Goal: Information Seeking & Learning: Learn about a topic

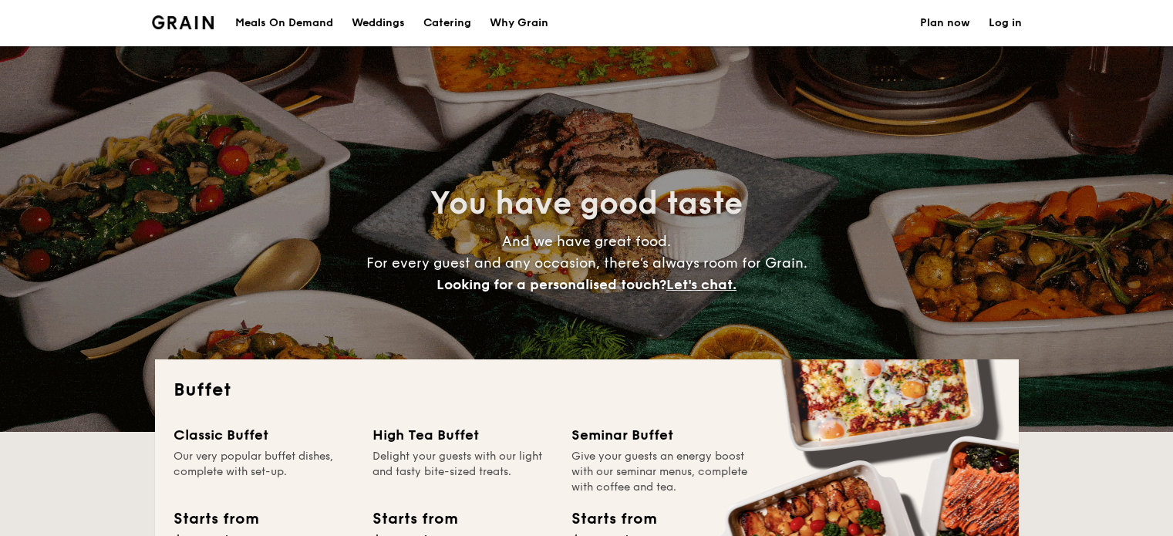
select select
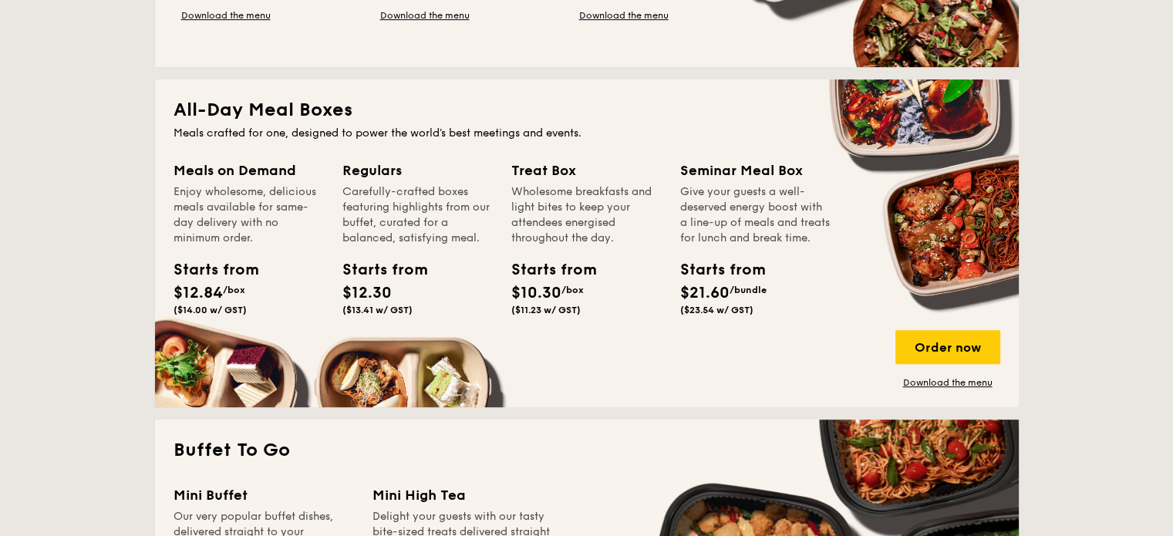
scroll to position [602, 0]
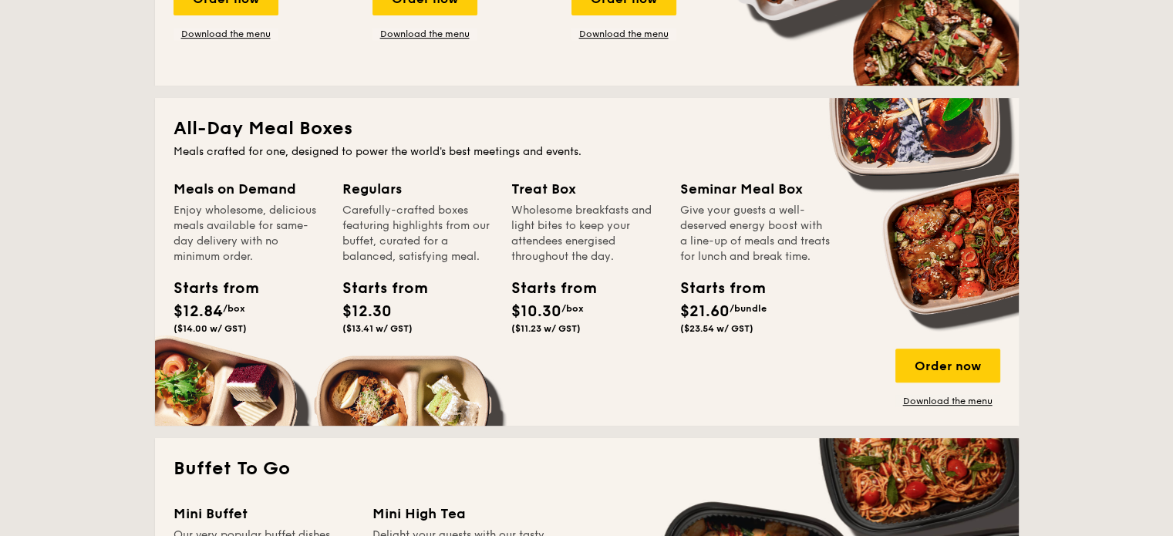
click at [374, 187] on div "Regulars" at bounding box center [417, 189] width 150 height 22
click at [527, 192] on div "Treat Box" at bounding box center [586, 189] width 150 height 22
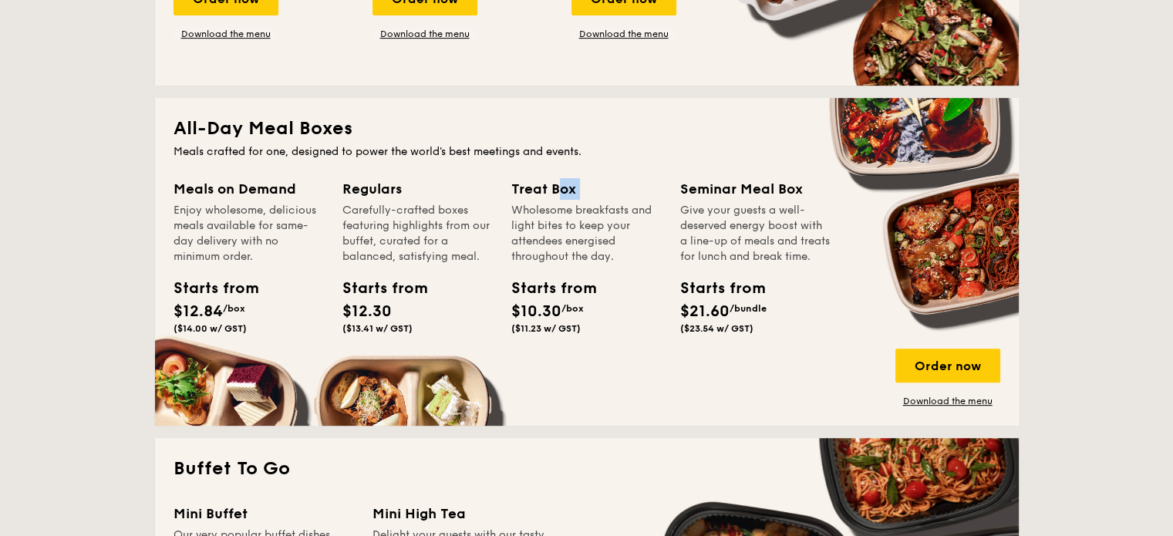
click at [527, 192] on div "Treat Box" at bounding box center [586, 189] width 150 height 22
click at [432, 237] on div "Carefully-crafted boxes featuring highlights from our buffet, curated for a bal…" at bounding box center [417, 234] width 150 height 62
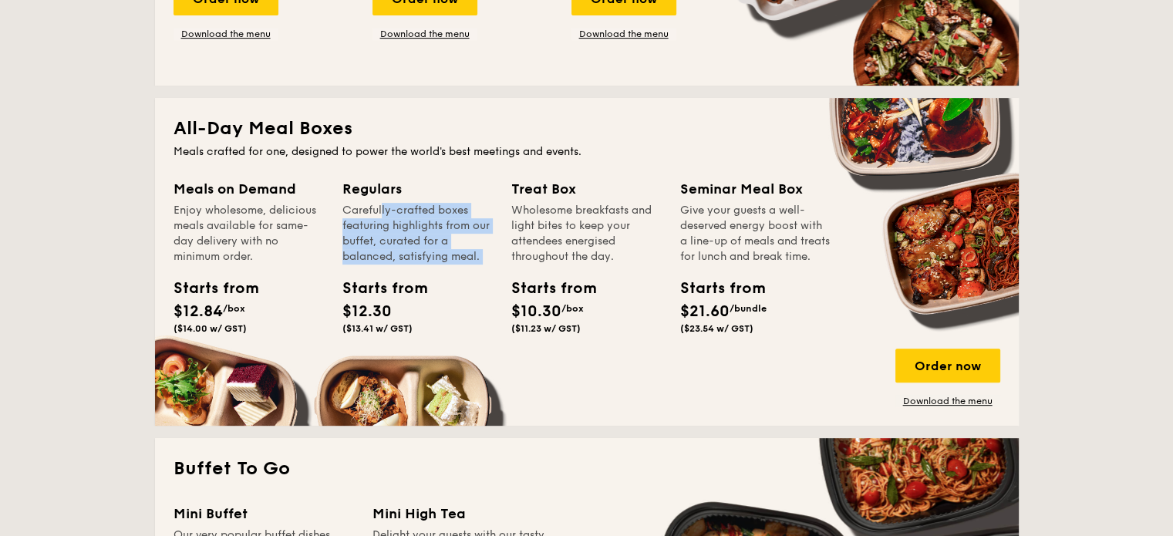
click at [432, 237] on div "Carefully-crafted boxes featuring highlights from our buffet, curated for a bal…" at bounding box center [417, 234] width 150 height 62
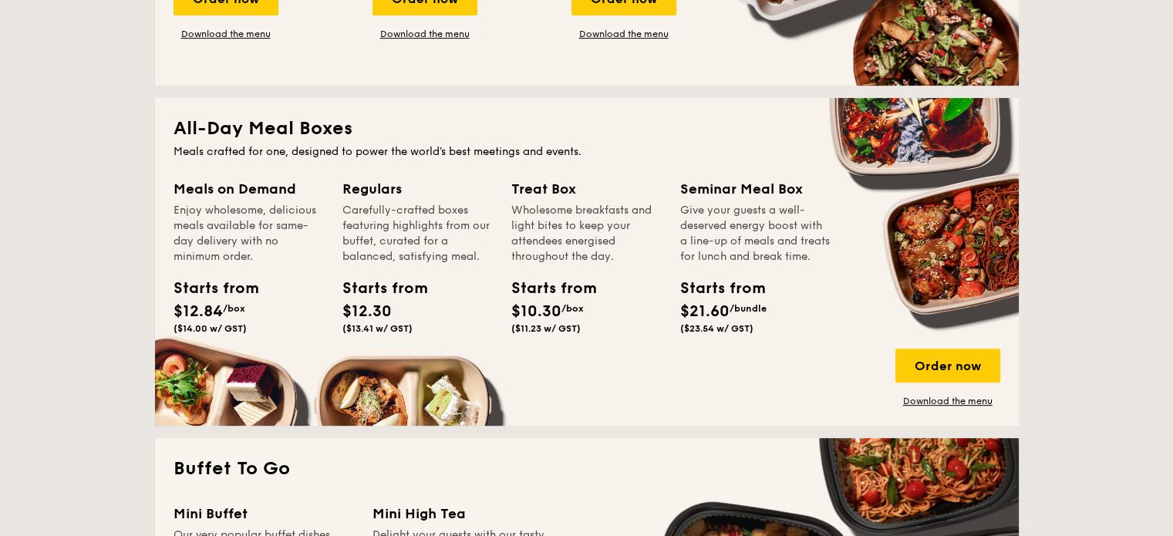
click at [562, 240] on div "Wholesome breakfasts and light bites to keep your attendees energised throughou…" at bounding box center [586, 234] width 150 height 62
click at [231, 237] on div "Enjoy wholesome, delicious meals available for same-day delivery with no minimu…" at bounding box center [249, 234] width 150 height 62
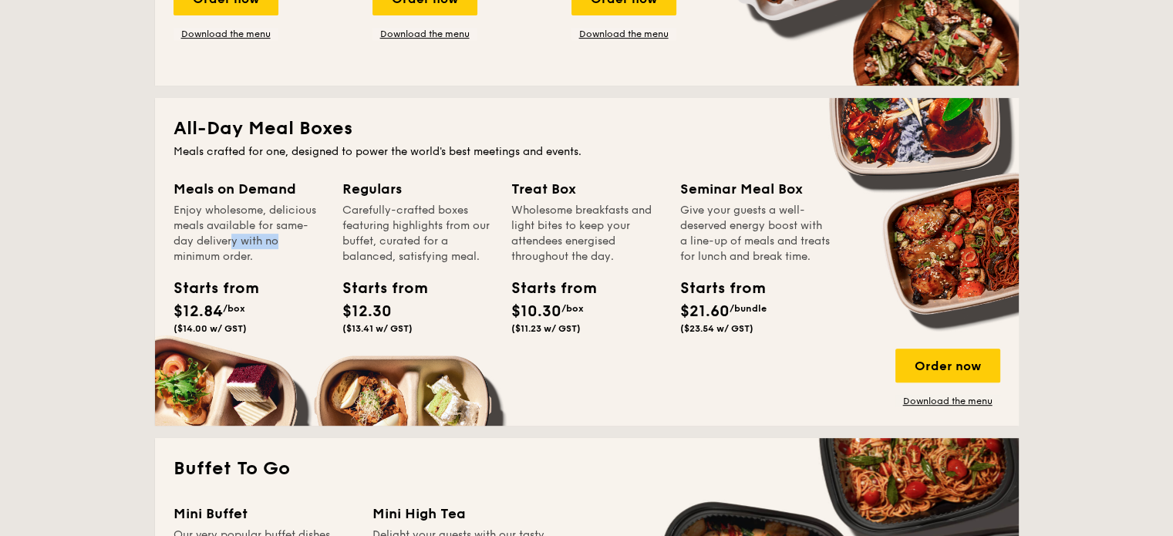
click at [231, 237] on div "Enjoy wholesome, delicious meals available for same-day delivery with no minimu…" at bounding box center [249, 234] width 150 height 62
click at [395, 237] on div "Carefully-crafted boxes featuring highlights from our buffet, curated for a bal…" at bounding box center [417, 234] width 150 height 62
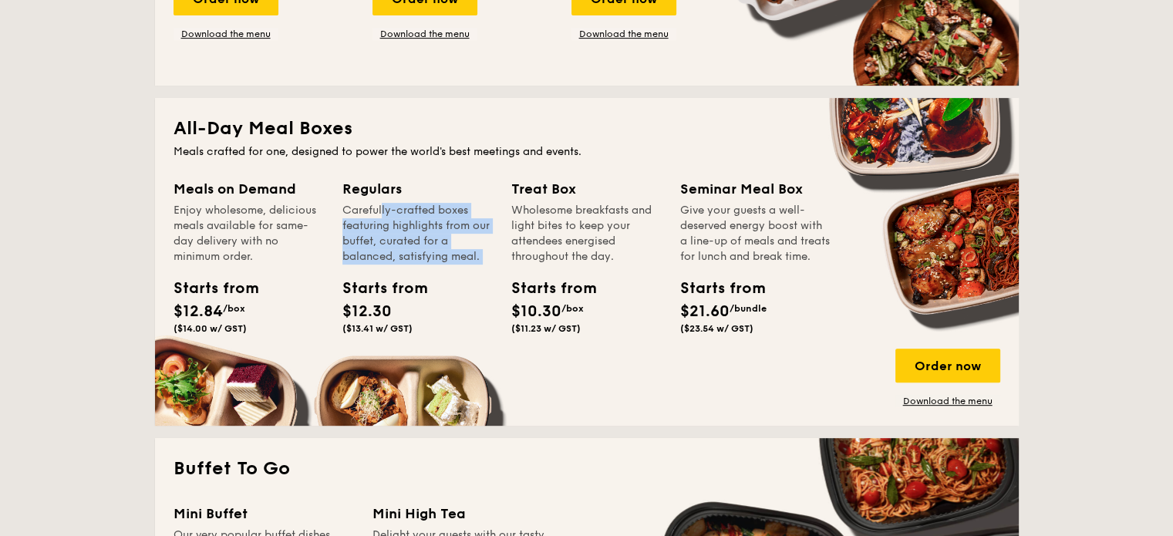
click at [395, 237] on div "Carefully-crafted boxes featuring highlights from our buffet, curated for a bal…" at bounding box center [417, 234] width 150 height 62
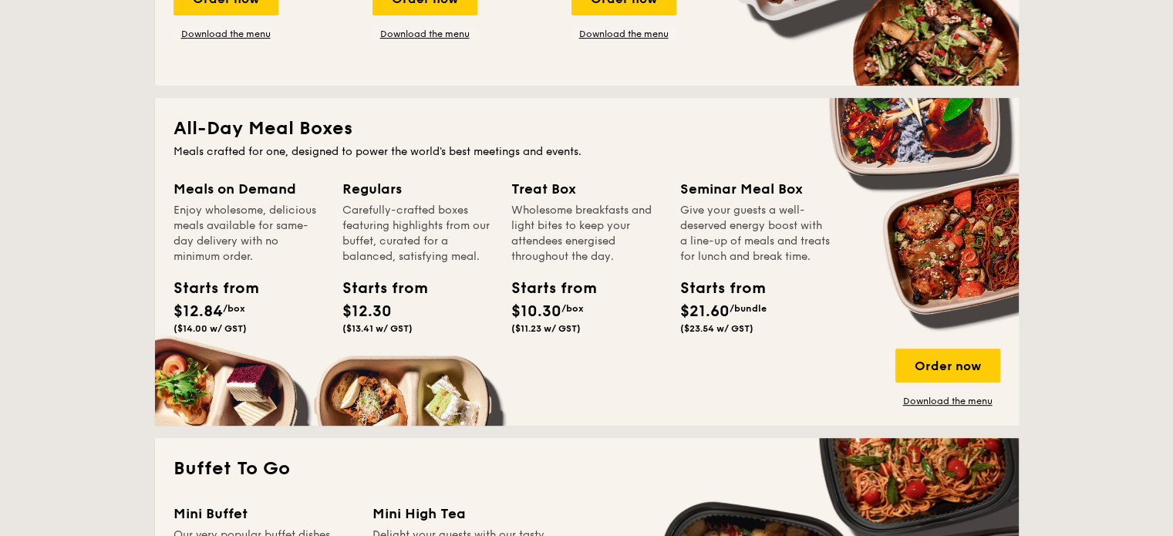
click at [550, 240] on div "Wholesome breakfasts and light bites to keep your attendees energised throughou…" at bounding box center [586, 234] width 150 height 62
click at [713, 245] on div "Give your guests a well-deserved energy boost with a line-up of meals and treat…" at bounding box center [755, 234] width 150 height 62
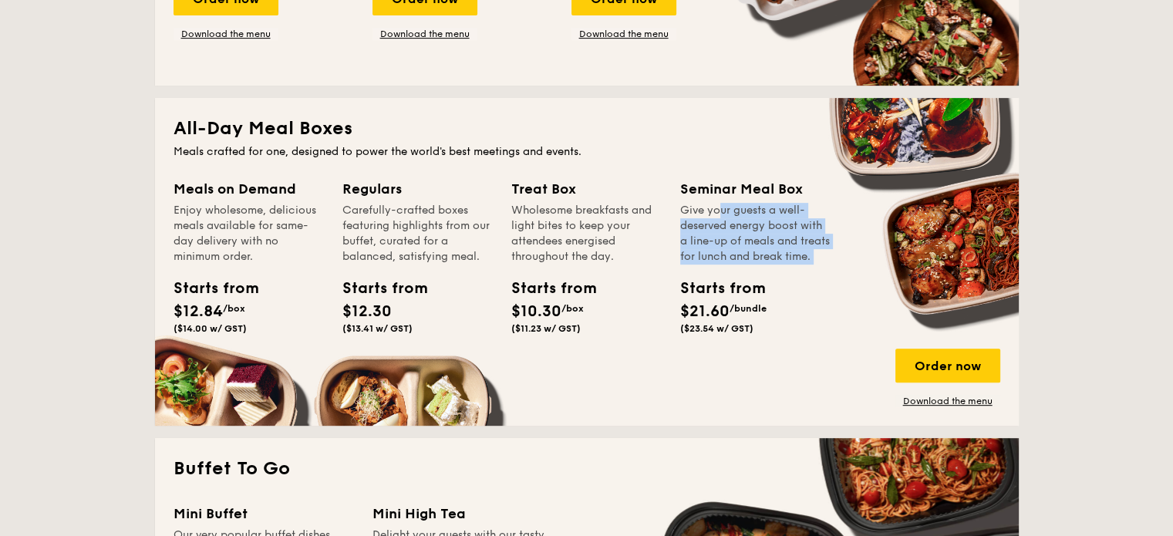
click at [713, 245] on div "Give your guests a well-deserved energy boost with a line-up of meals and treat…" at bounding box center [755, 234] width 150 height 62
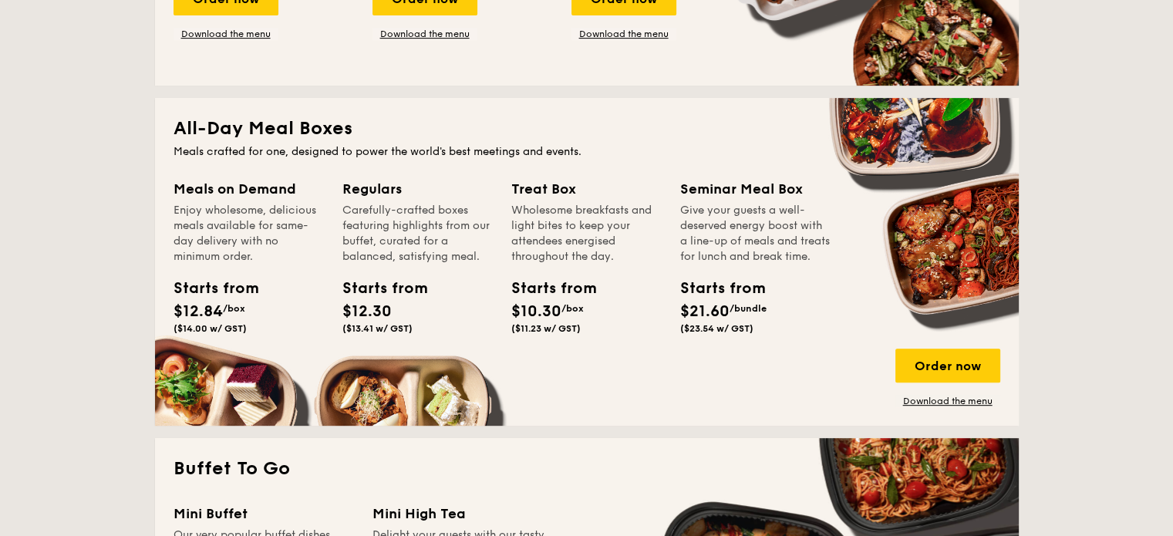
click at [569, 225] on div "Wholesome breakfasts and light bites to keep your attendees energised throughou…" at bounding box center [586, 234] width 150 height 62
click at [413, 224] on div "Carefully-crafted boxes featuring highlights from our buffet, curated for a bal…" at bounding box center [417, 234] width 150 height 62
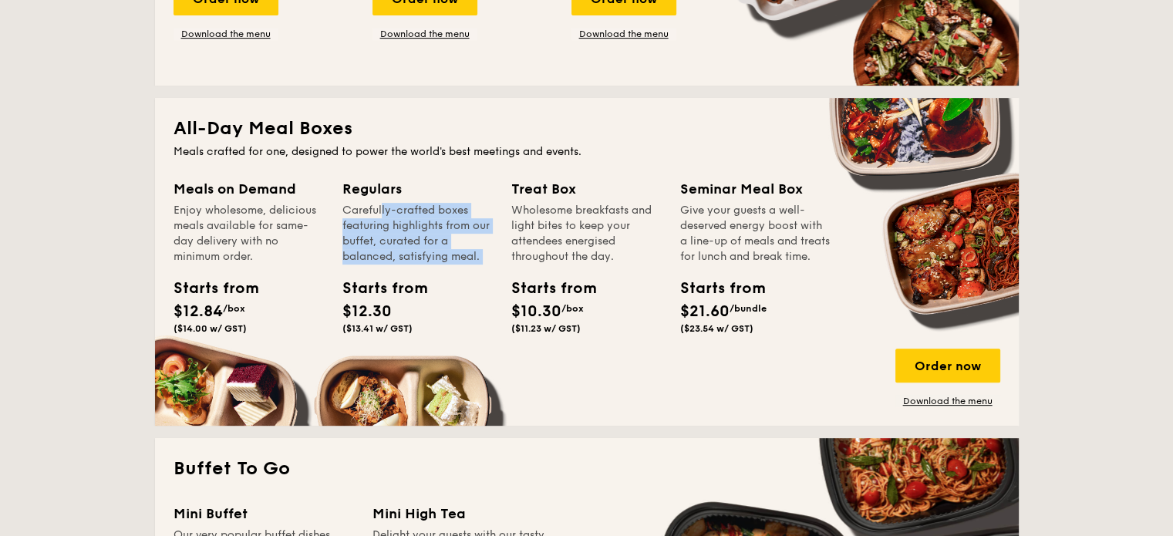
click at [413, 224] on div "Carefully-crafted boxes featuring highlights from our buffet, curated for a bal…" at bounding box center [417, 234] width 150 height 62
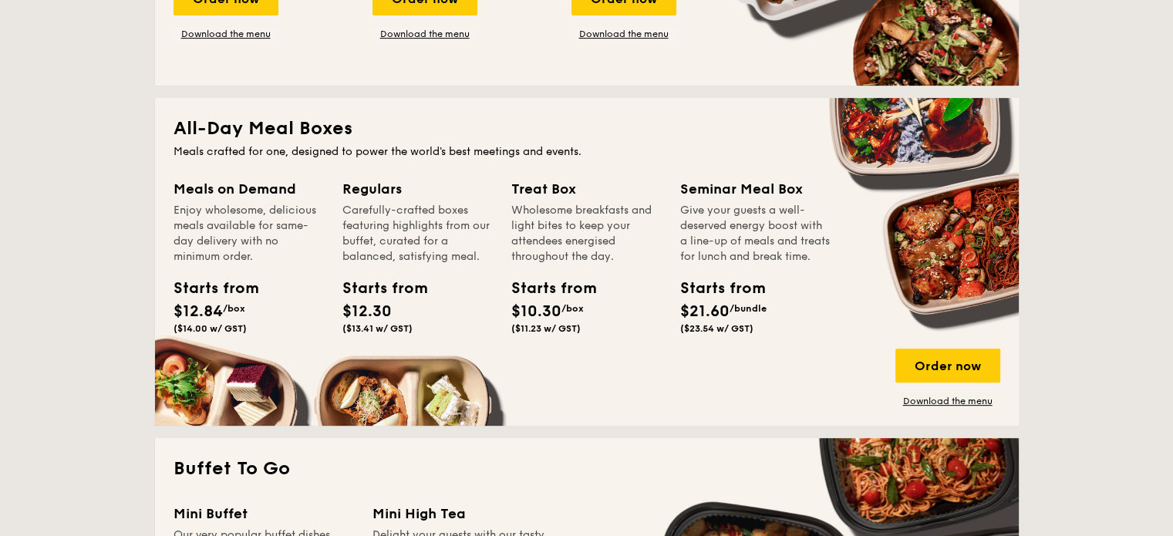
click at [254, 224] on div "Enjoy wholesome, delicious meals available for same-day delivery with no minimu…" at bounding box center [249, 234] width 150 height 62
click at [251, 187] on div "Meals on Demand" at bounding box center [249, 189] width 150 height 22
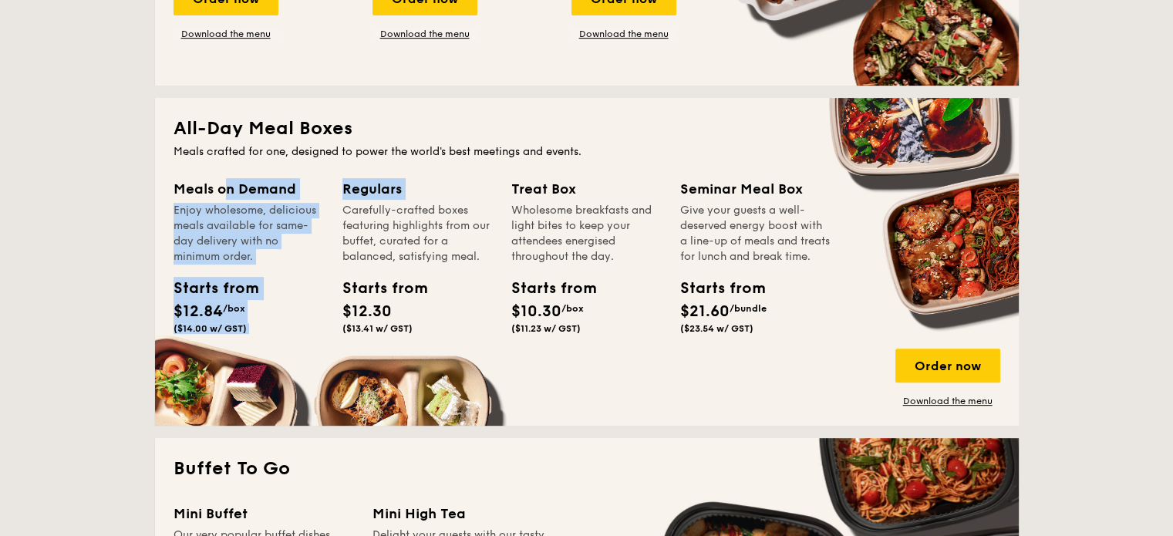
drag, startPoint x: 251, startPoint y: 187, endPoint x: 379, endPoint y: 182, distance: 127.4
click at [379, 182] on div "Meals on Demand Enjoy wholesome, delicious meals available for same-day deliver…" at bounding box center [587, 292] width 827 height 229
click at [379, 182] on div "Regulars" at bounding box center [417, 189] width 150 height 22
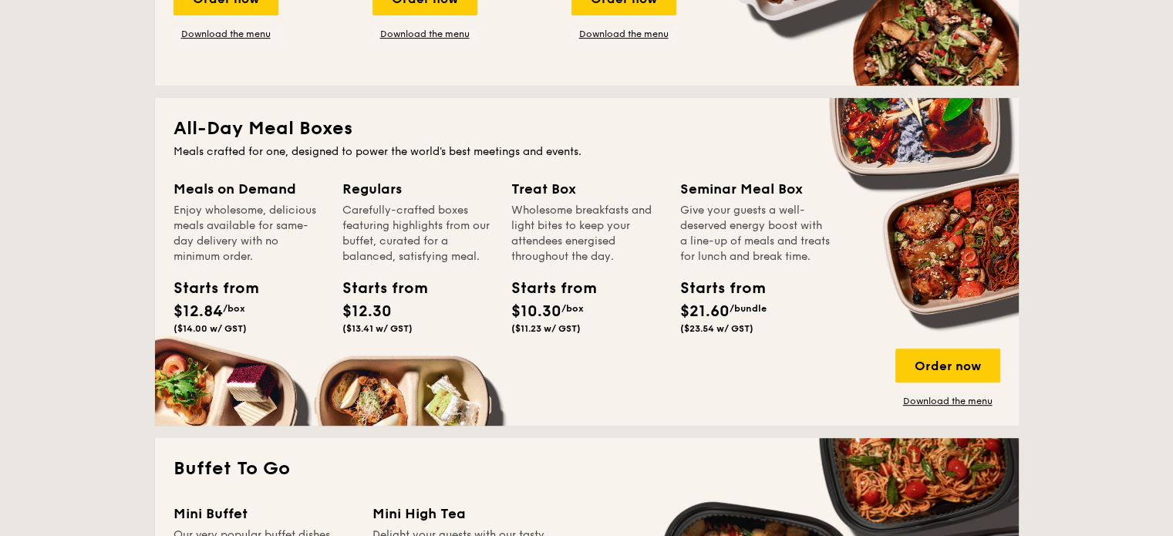
click at [538, 189] on div "Treat Box" at bounding box center [586, 189] width 150 height 22
click at [717, 187] on div "Seminar Meal Box" at bounding box center [755, 189] width 150 height 22
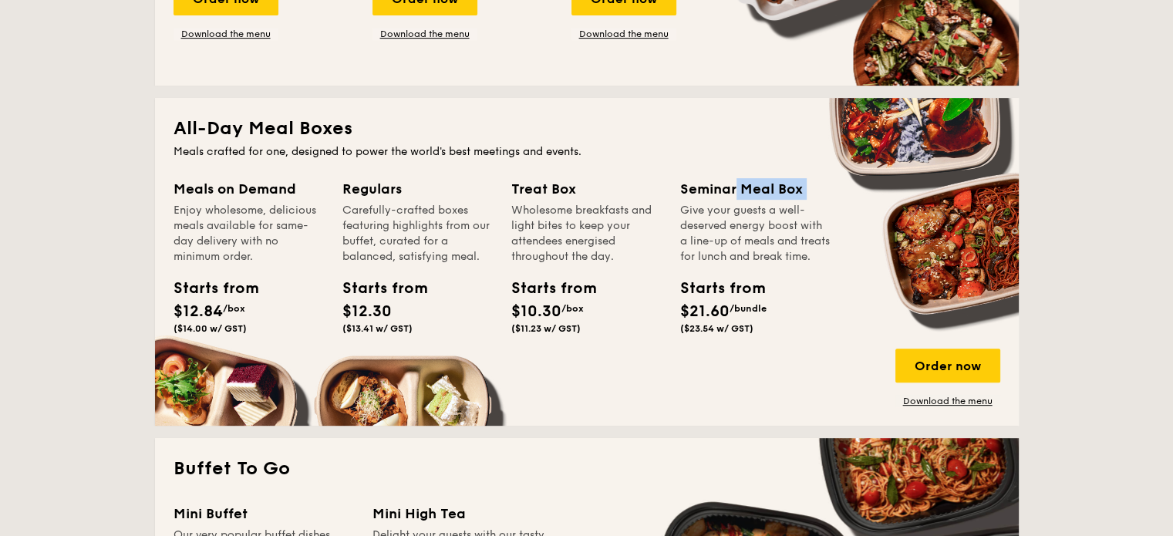
click at [717, 187] on div "Seminar Meal Box" at bounding box center [755, 189] width 150 height 22
click at [504, 149] on div "Meals crafted for one, designed to power the world's best meetings and events." at bounding box center [587, 151] width 827 height 15
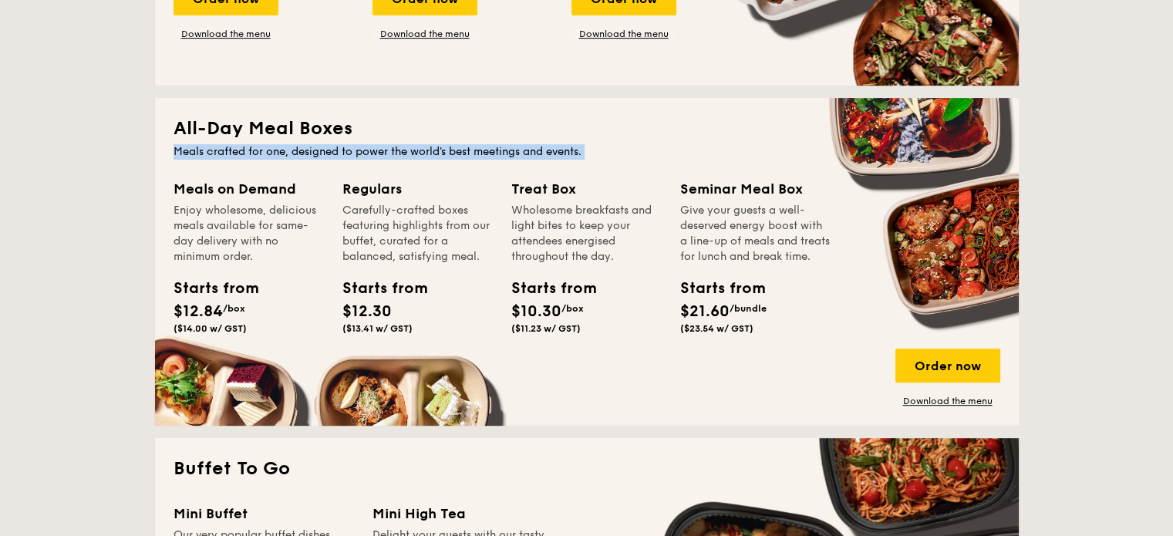
click at [504, 149] on div "Meals crafted for one, designed to power the world's best meetings and events." at bounding box center [587, 151] width 827 height 15
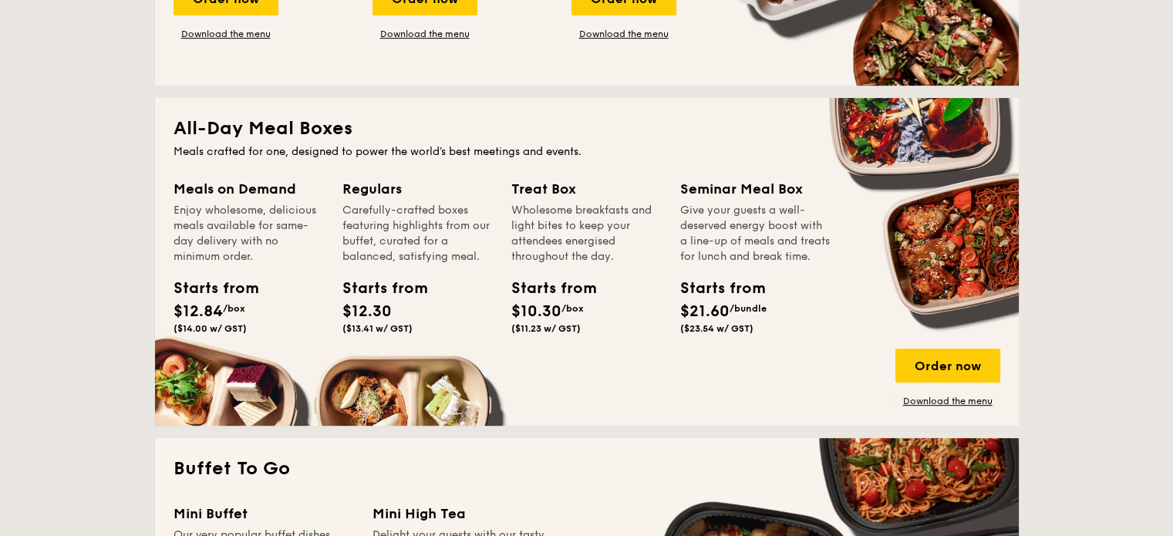
click at [273, 129] on h2 "All-Day Meal Boxes" at bounding box center [587, 128] width 827 height 25
click at [275, 152] on div "Meals crafted for one, designed to power the world's best meetings and events." at bounding box center [587, 151] width 827 height 15
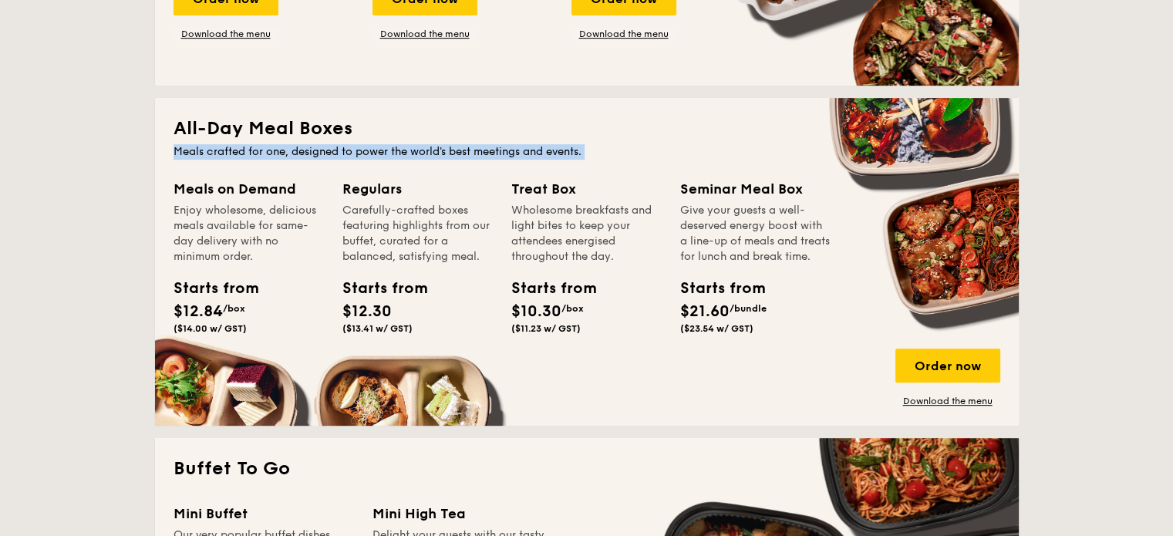
click at [275, 152] on div "Meals crafted for one, designed to power the world's best meetings and events." at bounding box center [587, 151] width 827 height 15
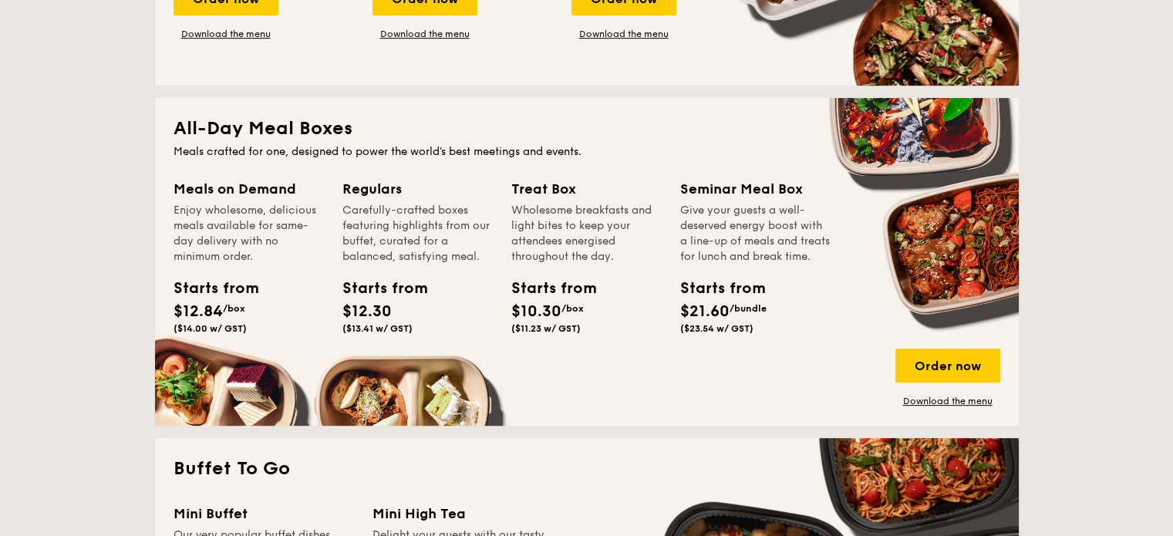
click at [247, 212] on div "Enjoy wholesome, delicious meals available for same-day delivery with no minimu…" at bounding box center [249, 234] width 150 height 62
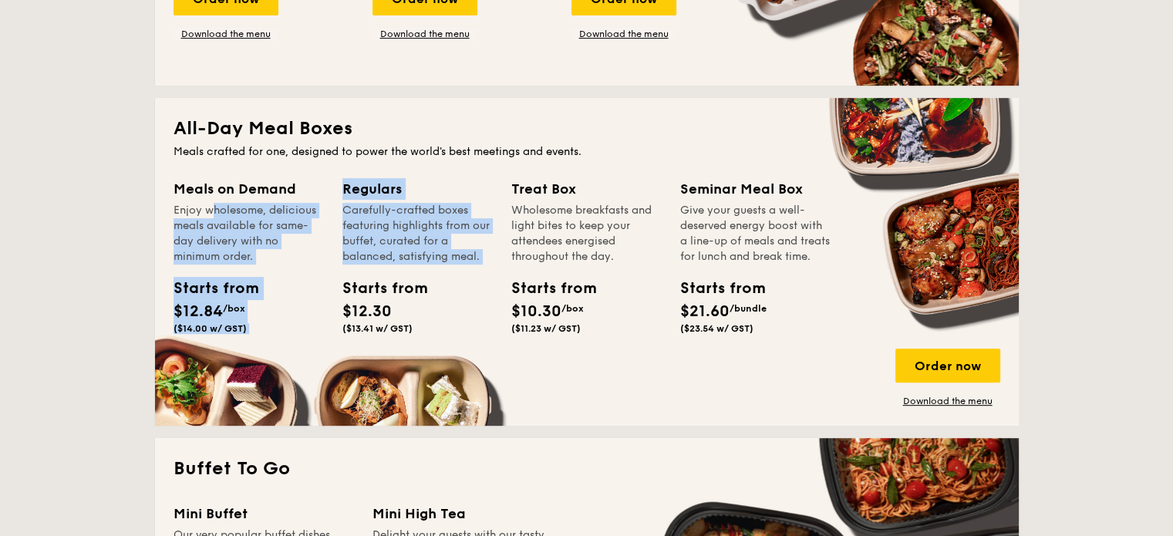
drag, startPoint x: 247, startPoint y: 212, endPoint x: 412, endPoint y: 231, distance: 166.1
click at [412, 231] on div "Meals on Demand Enjoy wholesome, delicious meals available for same-day deliver…" at bounding box center [587, 292] width 827 height 229
click at [412, 231] on div "Carefully-crafted boxes featuring highlights from our buffet, curated for a bal…" at bounding box center [417, 234] width 150 height 62
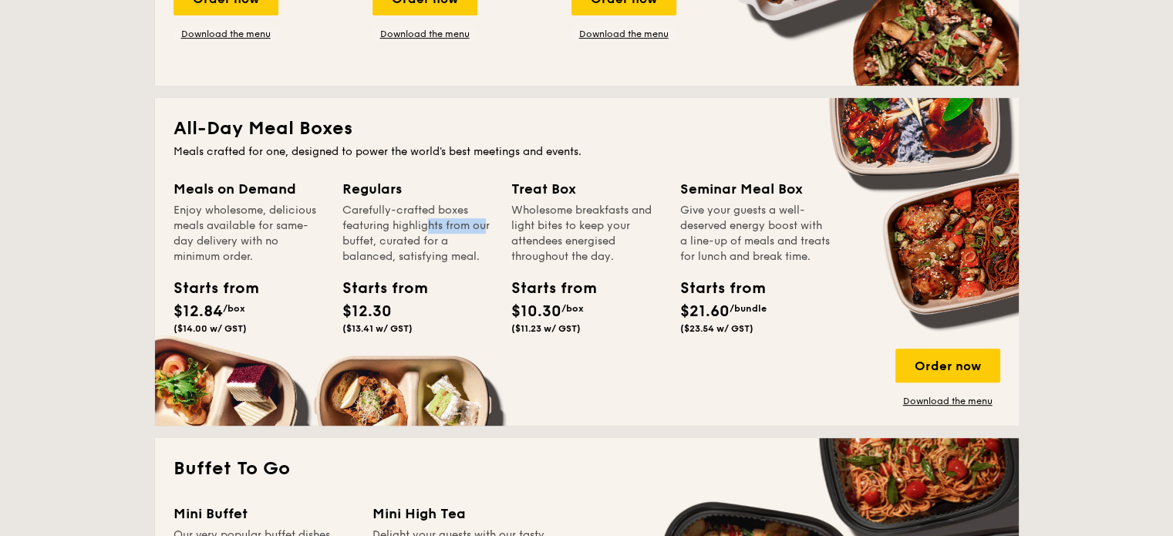
click at [412, 231] on div "Carefully-crafted boxes featuring highlights from our buffet, curated for a bal…" at bounding box center [417, 234] width 150 height 62
click at [553, 237] on div "Wholesome breakfasts and light bites to keep your attendees energised throughou…" at bounding box center [586, 234] width 150 height 62
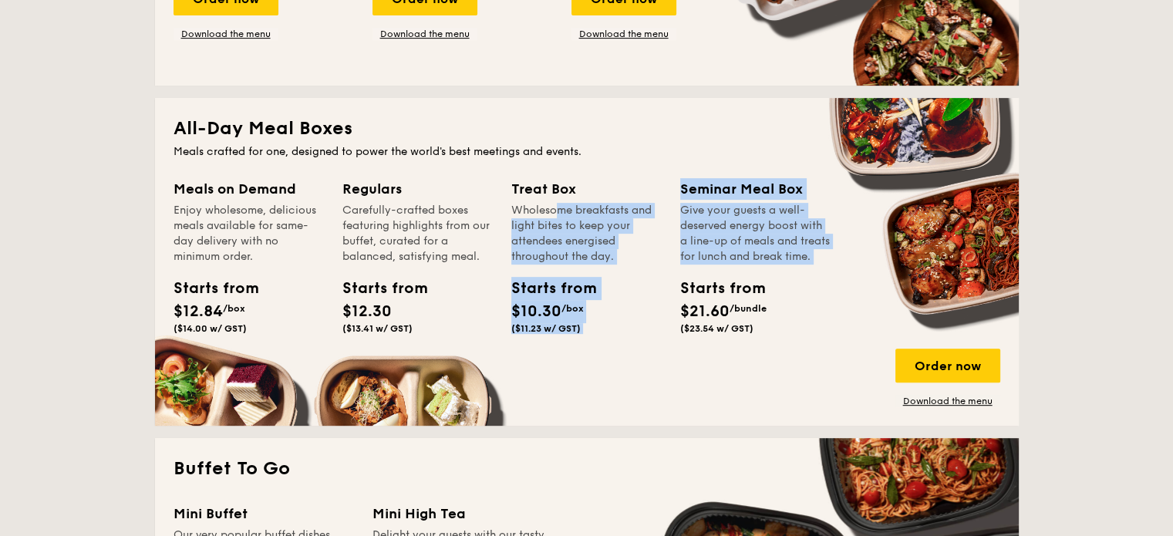
drag, startPoint x: 553, startPoint y: 237, endPoint x: 747, endPoint y: 246, distance: 193.8
click at [747, 246] on div "Meals on Demand Enjoy wholesome, delicious meals available for same-day deliver…" at bounding box center [587, 292] width 827 height 229
click at [747, 246] on div "Give your guests a well-deserved energy boost with a line-up of meals and treat…" at bounding box center [755, 234] width 150 height 62
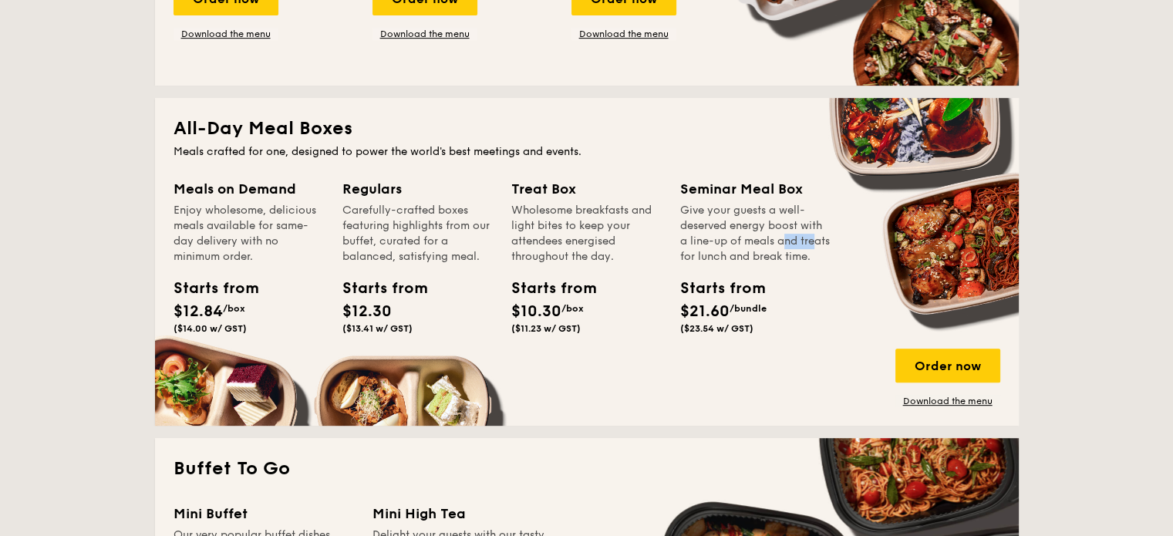
click at [747, 246] on div "Give your guests a well-deserved energy boost with a line-up of meals and treat…" at bounding box center [755, 234] width 150 height 62
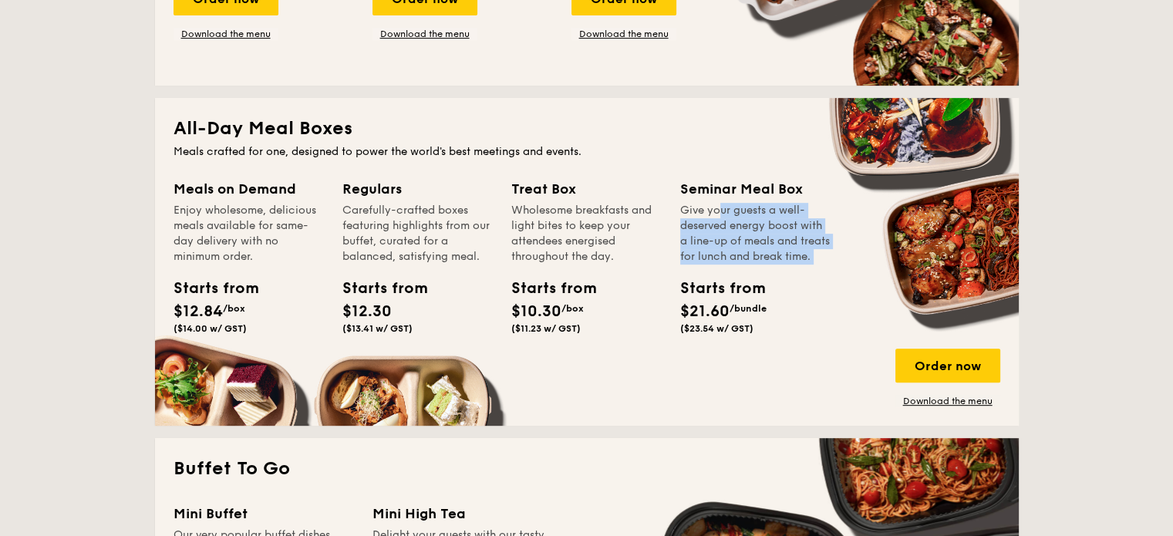
click at [747, 246] on div "Give your guests a well-deserved energy boost with a line-up of meals and treat…" at bounding box center [755, 234] width 150 height 62
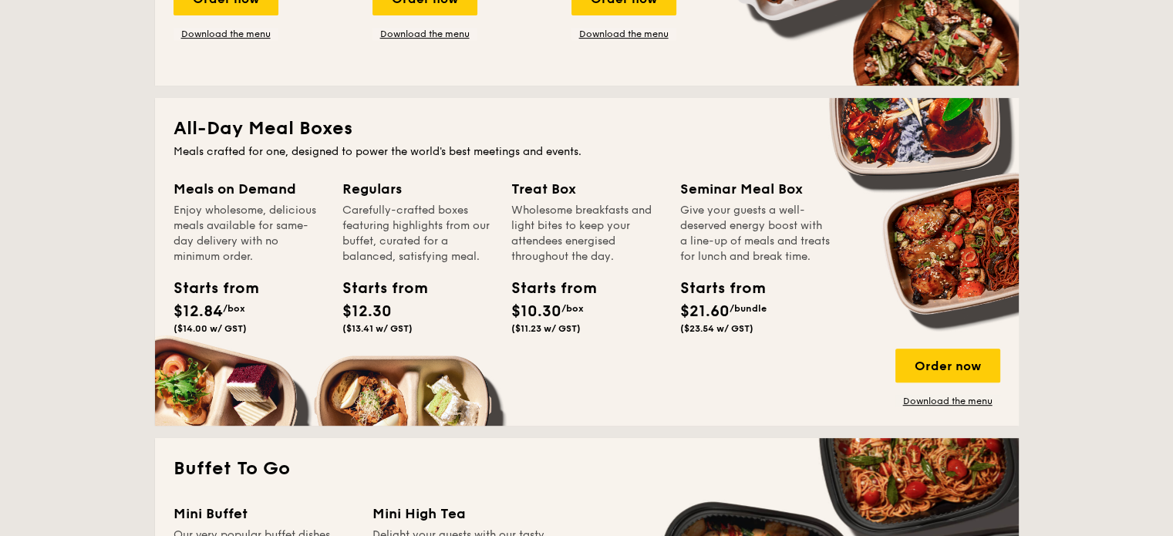
click at [709, 300] on div "Starts from" at bounding box center [714, 288] width 69 height 23
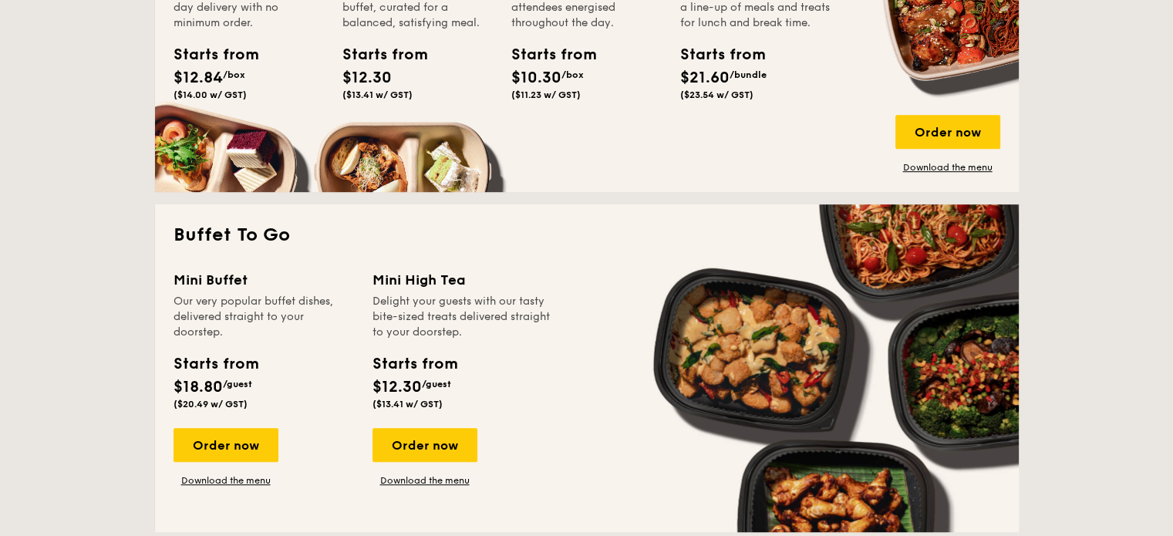
scroll to position [836, 0]
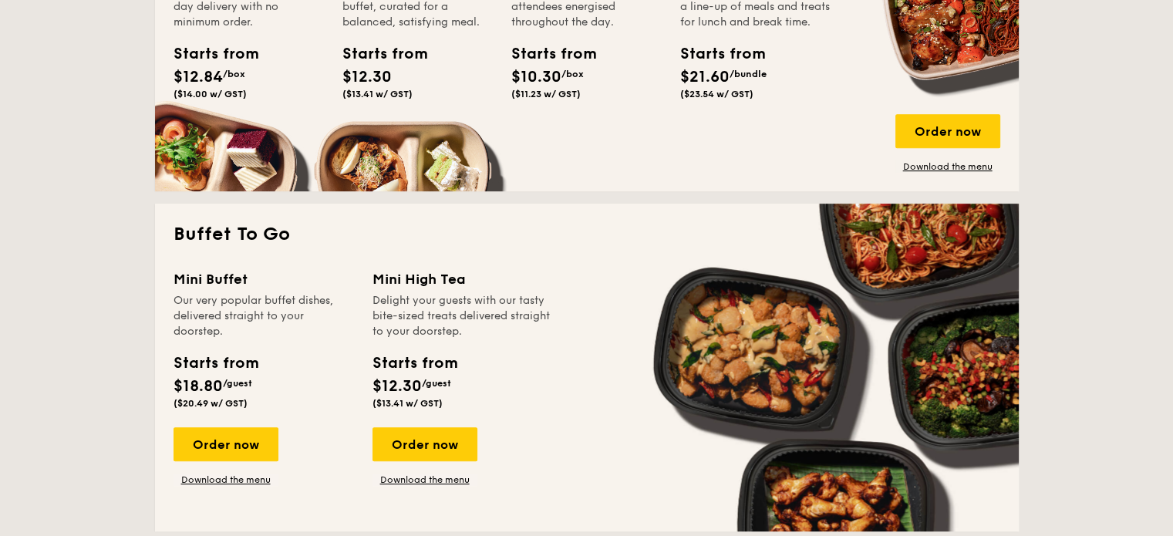
click at [424, 281] on div "Mini High Tea" at bounding box center [463, 279] width 180 height 22
click at [225, 275] on div "Mini Buffet" at bounding box center [264, 279] width 180 height 22
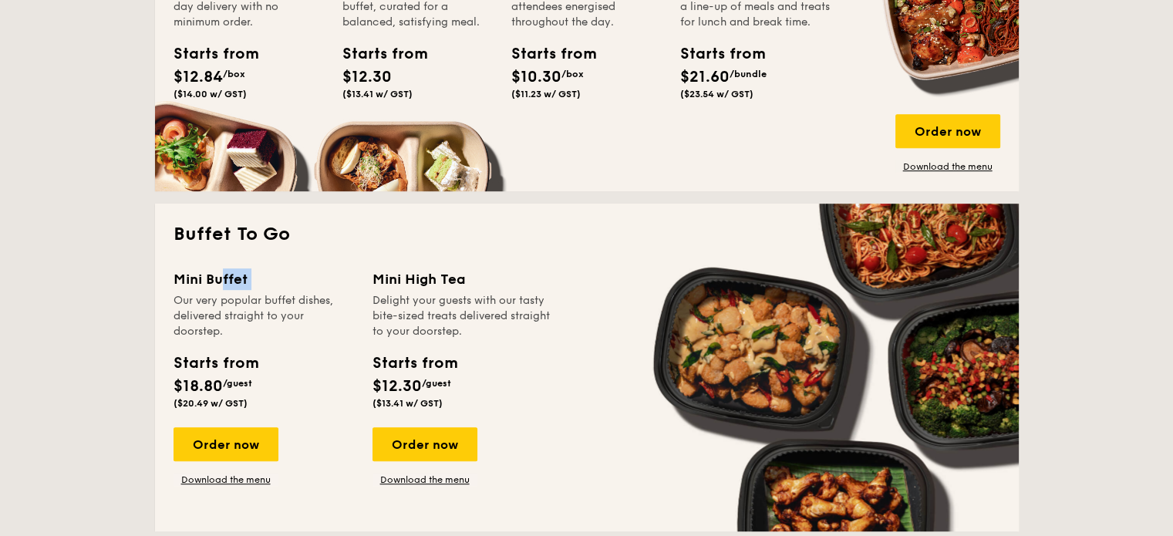
click at [225, 275] on div "Mini Buffet" at bounding box center [264, 279] width 180 height 22
click at [238, 235] on h2 "Buffet To Go" at bounding box center [587, 234] width 827 height 25
click at [238, 309] on div "Our very popular buffet dishes, delivered straight to your doorstep." at bounding box center [264, 316] width 180 height 46
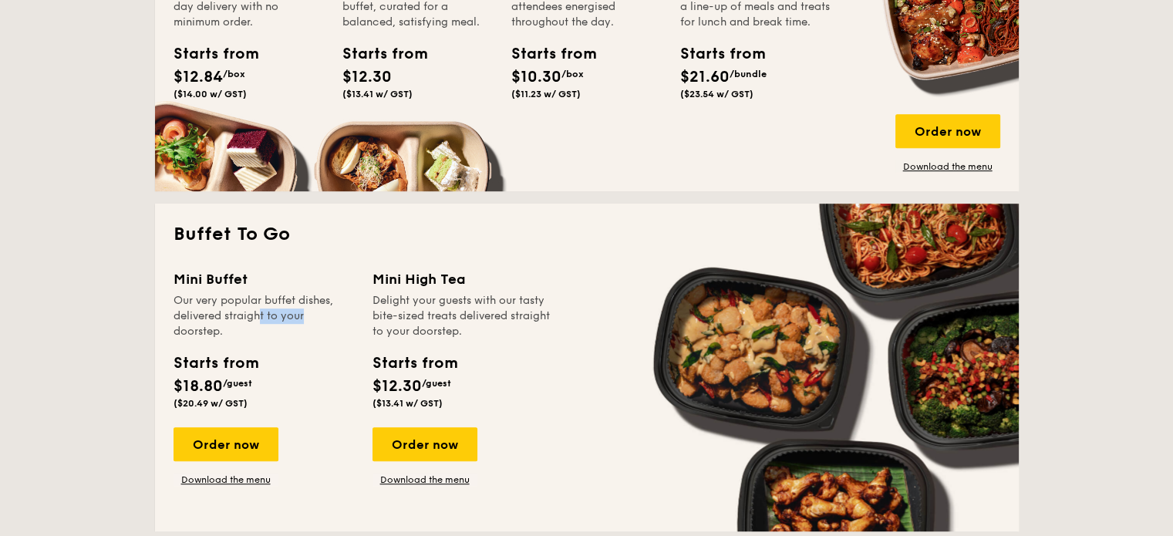
click at [238, 309] on div "Our very popular buffet dishes, delivered straight to your doorstep." at bounding box center [264, 316] width 180 height 46
click at [437, 315] on div "Delight your guests with our tasty bite-sized treats delivered straight to your…" at bounding box center [463, 316] width 180 height 46
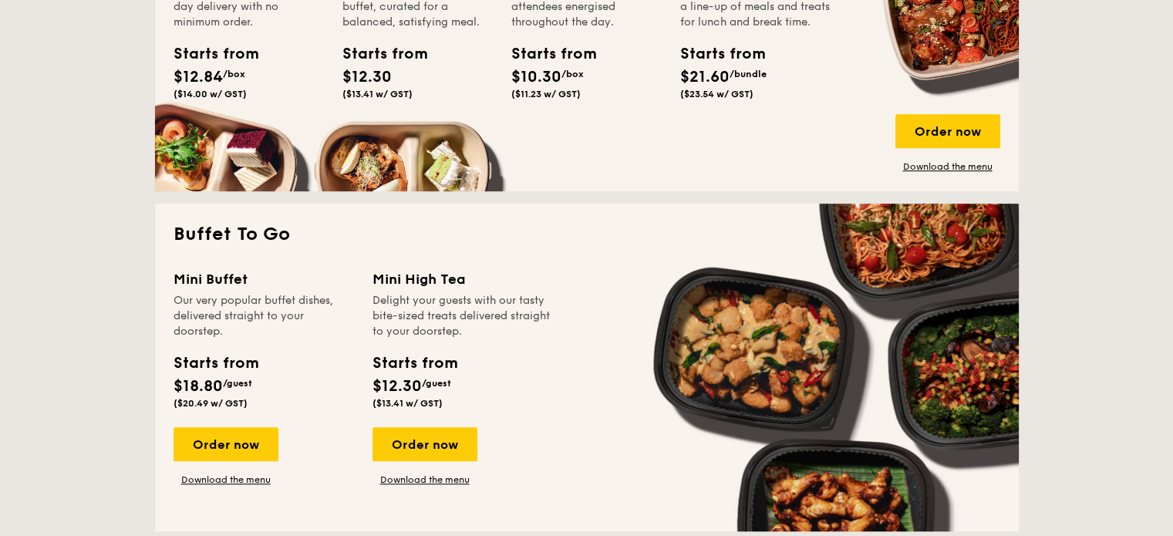
click at [403, 369] on div "Starts from" at bounding box center [415, 363] width 84 height 23
click at [228, 366] on div "Starts from" at bounding box center [216, 363] width 84 height 23
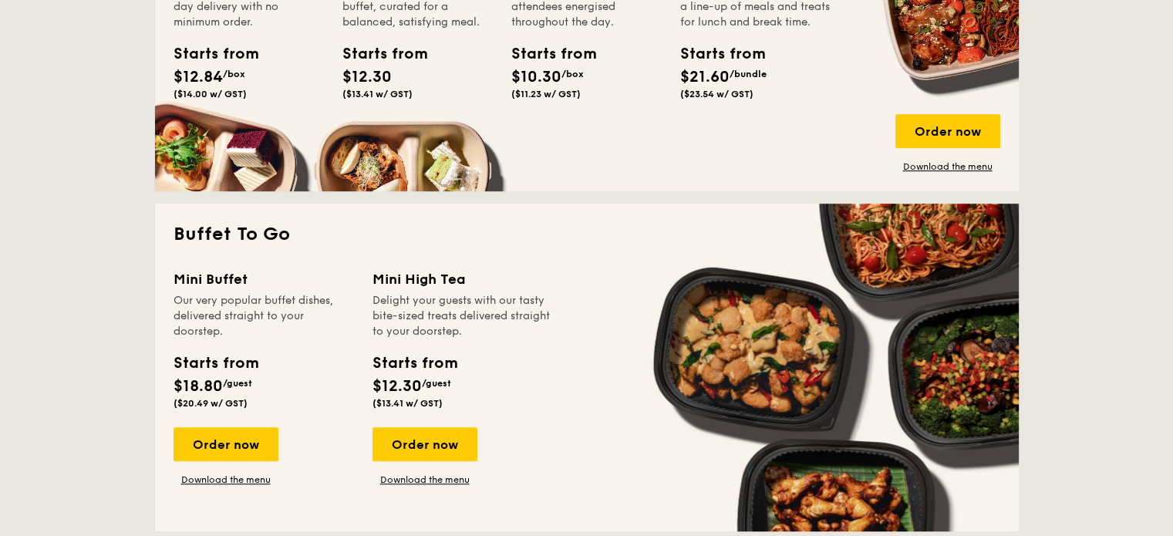
click at [228, 366] on div "Starts from" at bounding box center [216, 363] width 84 height 23
click at [210, 383] on span "$18.80" at bounding box center [198, 386] width 49 height 19
click at [410, 386] on span "$12.30" at bounding box center [397, 386] width 49 height 19
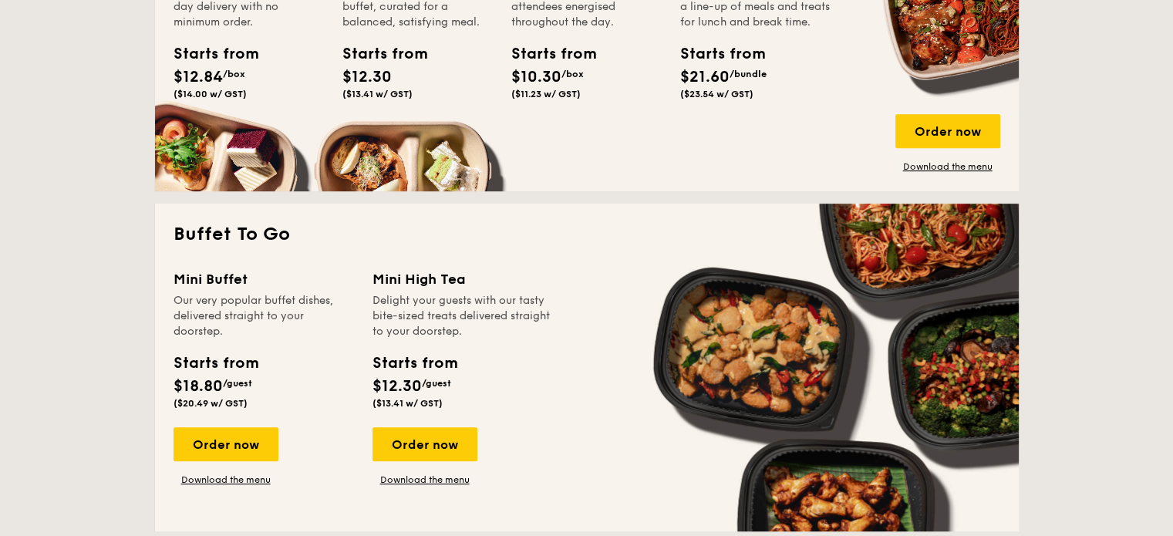
click at [410, 386] on span "$12.30" at bounding box center [397, 386] width 49 height 19
click at [406, 405] on span "($13.41 w/ GST)" at bounding box center [408, 403] width 70 height 11
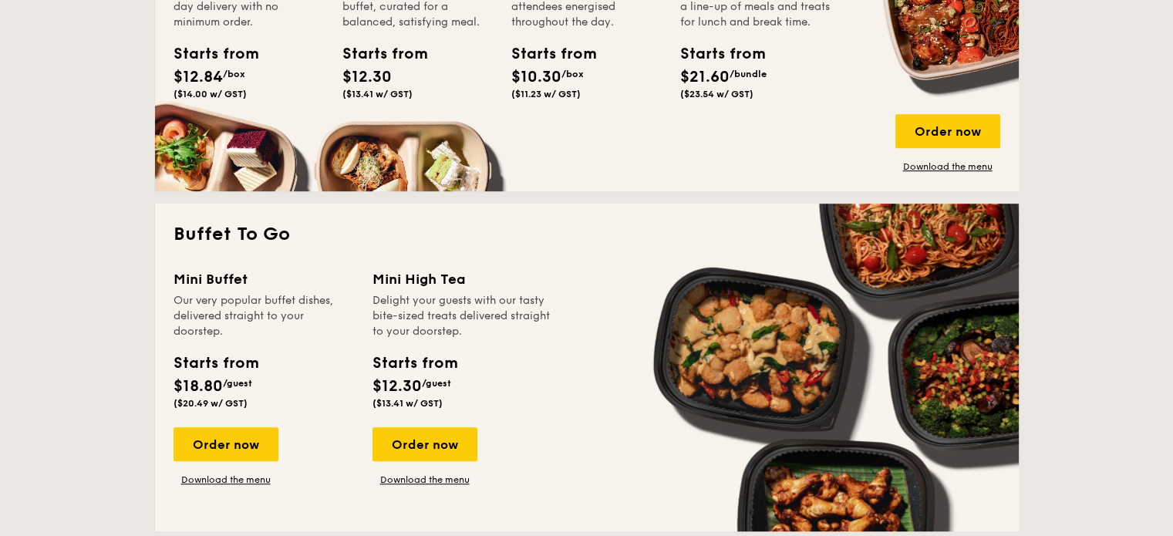
click at [208, 400] on span "($20.49 w/ GST)" at bounding box center [211, 403] width 74 height 11
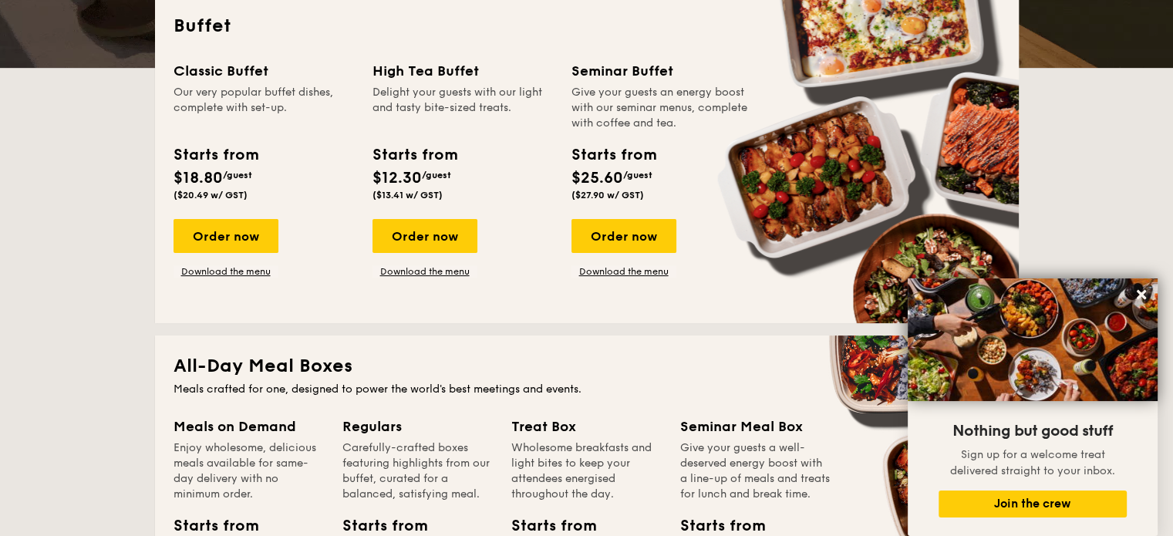
scroll to position [364, 0]
click at [426, 107] on div "Delight your guests with our light and tasty bite-sized treats." at bounding box center [463, 108] width 180 height 46
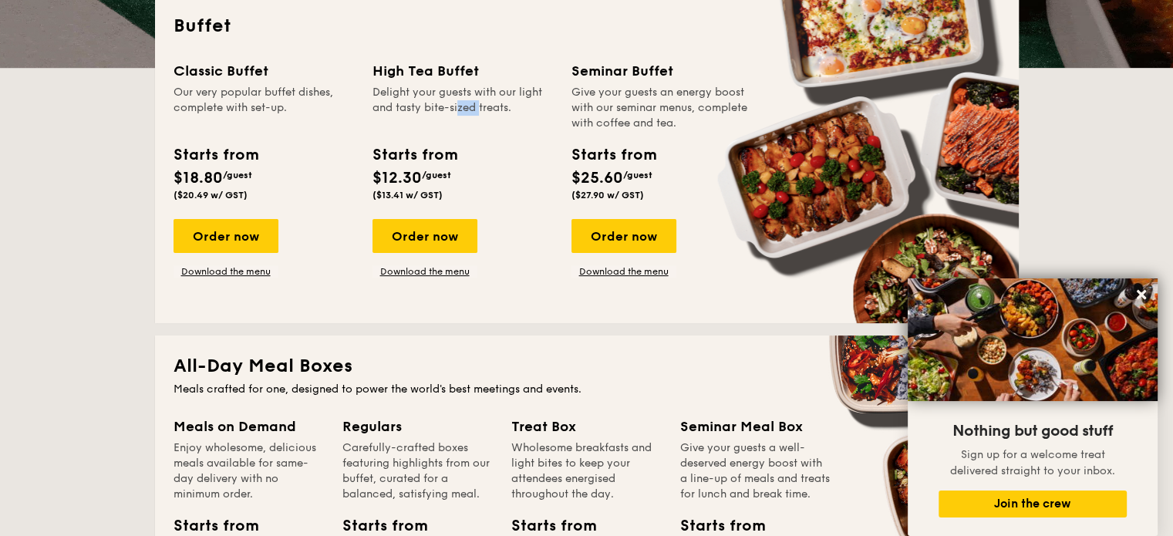
click at [426, 107] on div "Delight your guests with our light and tasty bite-sized treats." at bounding box center [463, 108] width 180 height 46
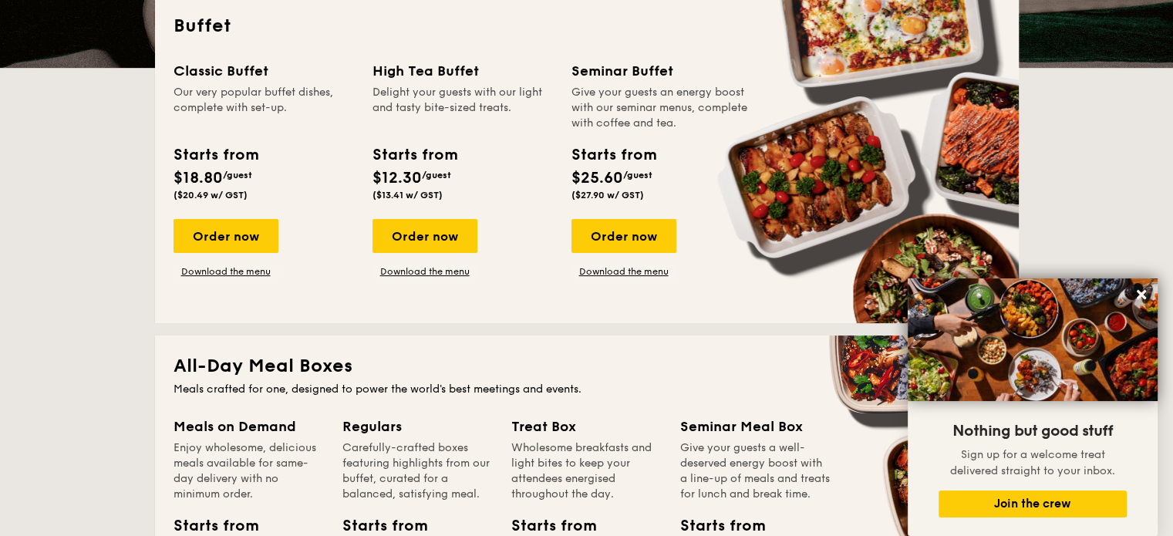
click at [231, 97] on div "Our very popular buffet dishes, complete with set-up." at bounding box center [264, 108] width 180 height 46
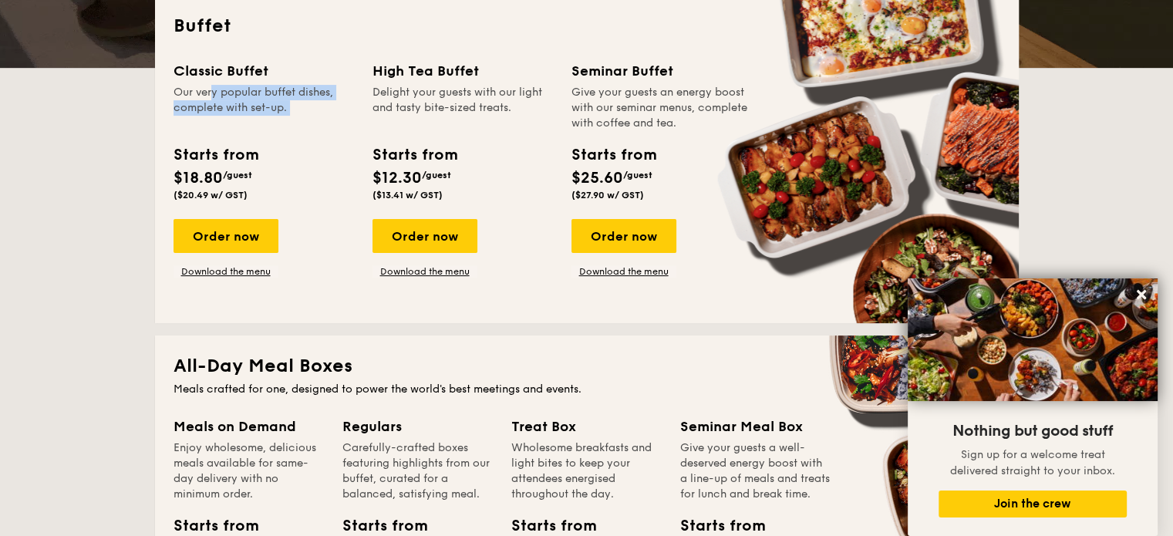
click at [231, 97] on div "Our very popular buffet dishes, complete with set-up." at bounding box center [264, 108] width 180 height 46
click at [645, 106] on div "Give your guests an energy boost with our seminar menus, complete with coffee a…" at bounding box center [662, 108] width 180 height 46
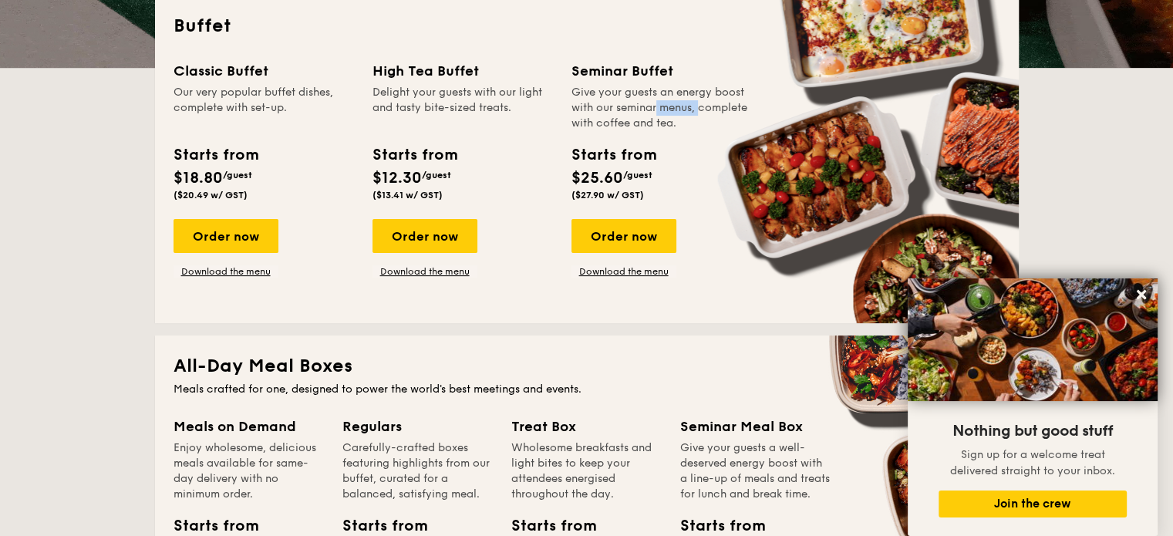
click at [645, 106] on div "Give your guests an energy boost with our seminar menus, complete with coffee a…" at bounding box center [662, 108] width 180 height 46
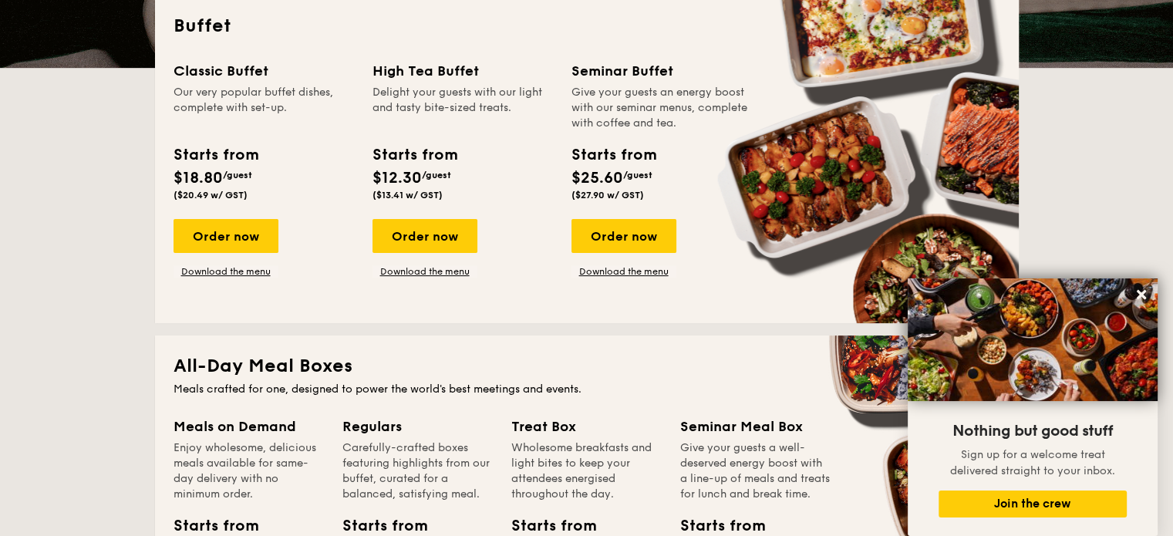
click at [614, 157] on div "Starts from" at bounding box center [614, 154] width 84 height 23
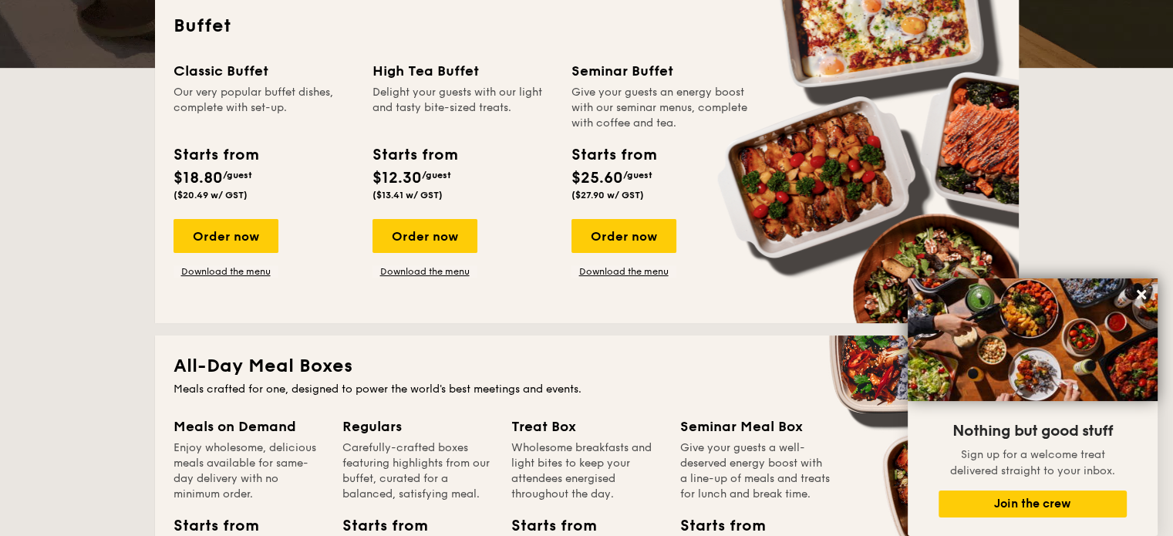
click at [614, 157] on div "Starts from" at bounding box center [614, 154] width 84 height 23
click at [413, 157] on div "Starts from" at bounding box center [415, 154] width 84 height 23
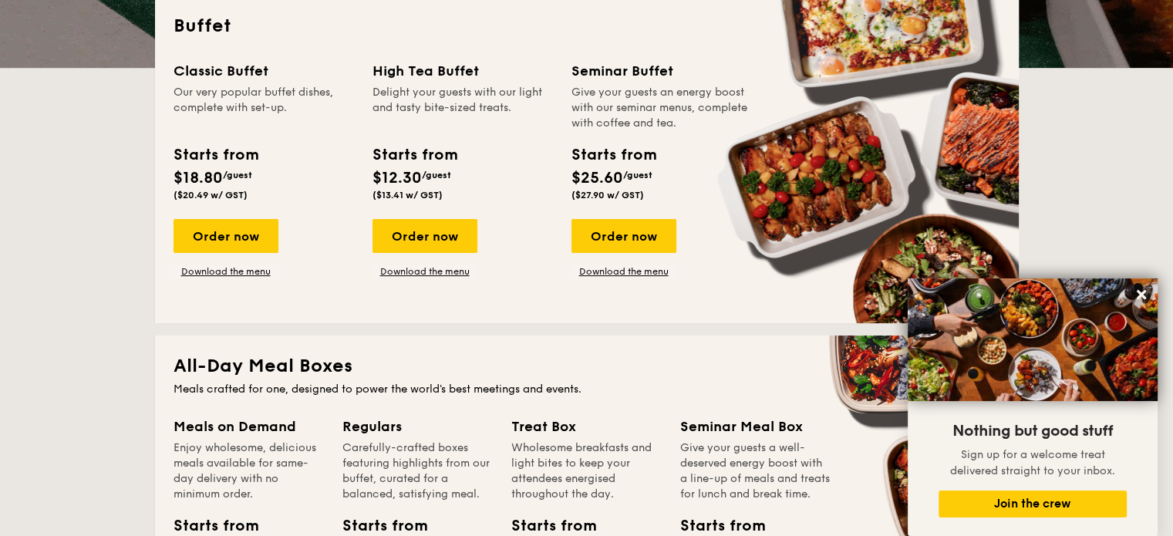
click at [413, 157] on div "Starts from" at bounding box center [415, 154] width 84 height 23
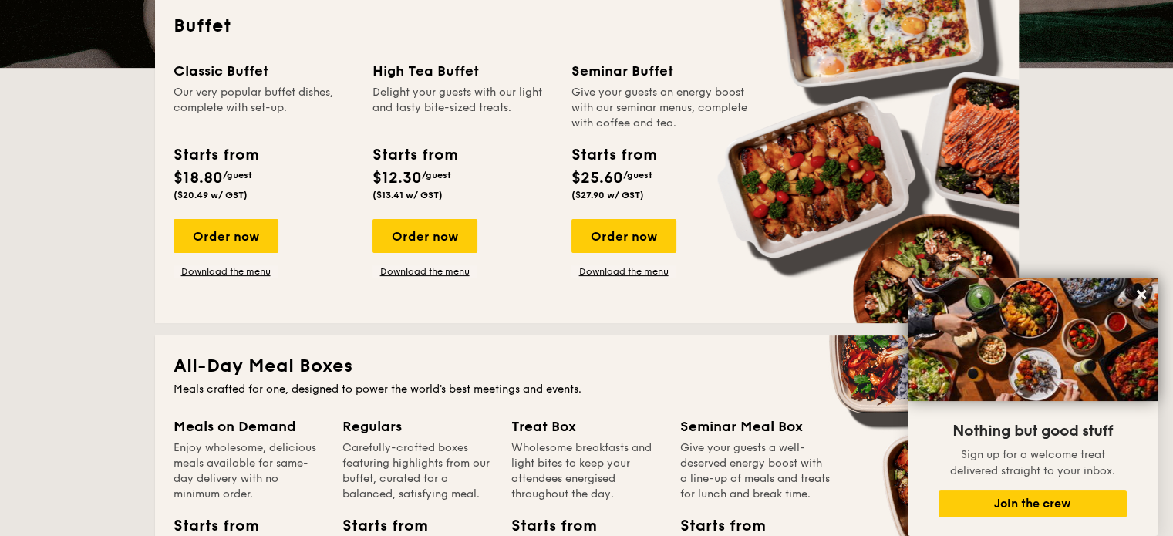
click at [219, 157] on div "Starts from" at bounding box center [216, 154] width 84 height 23
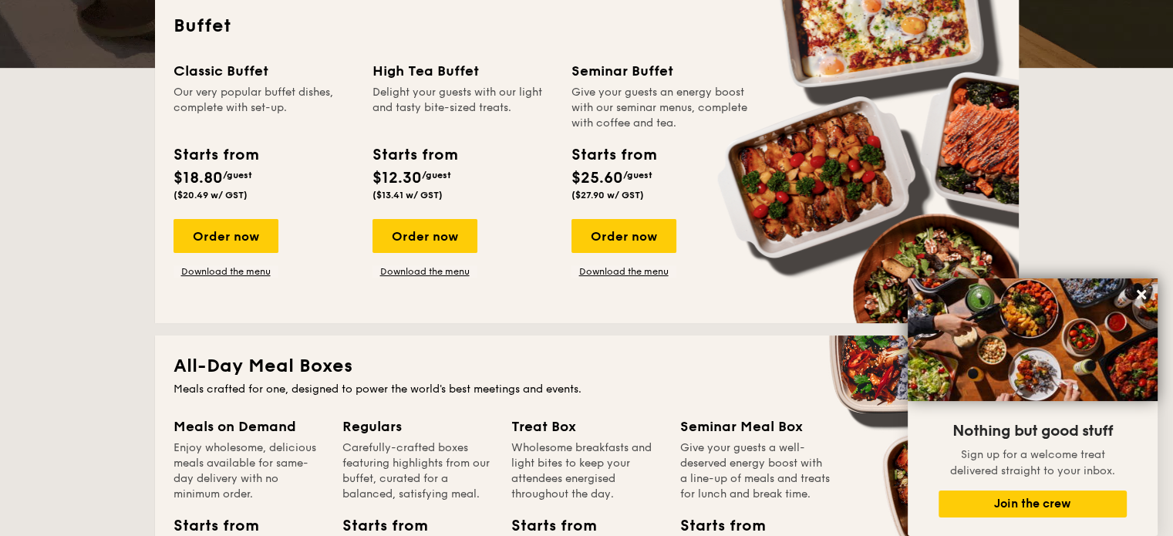
click at [219, 157] on div "Starts from" at bounding box center [216, 154] width 84 height 23
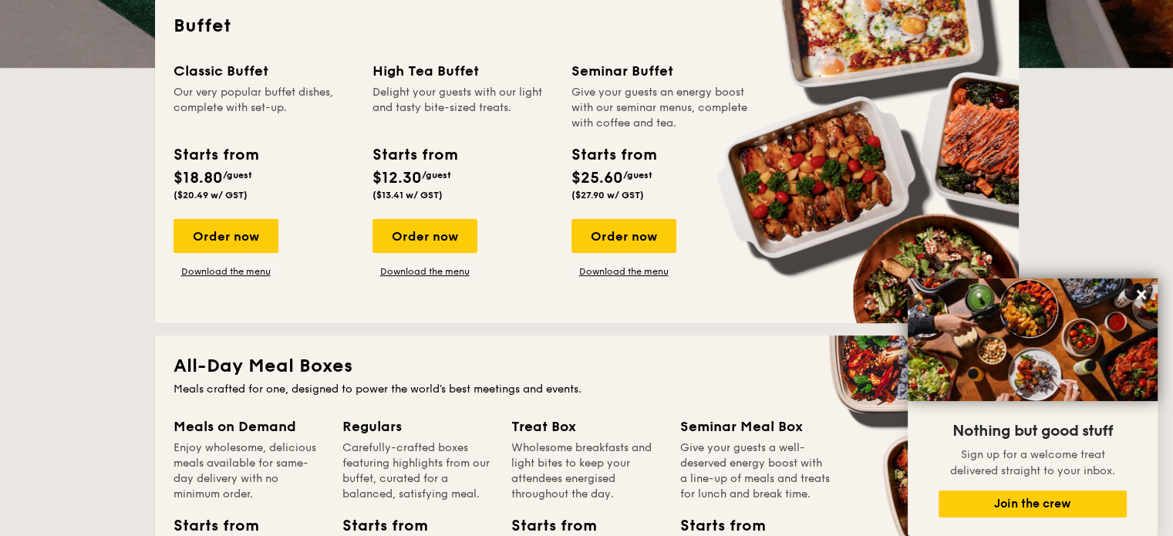
click at [210, 33] on h2 "Buffet" at bounding box center [587, 26] width 827 height 25
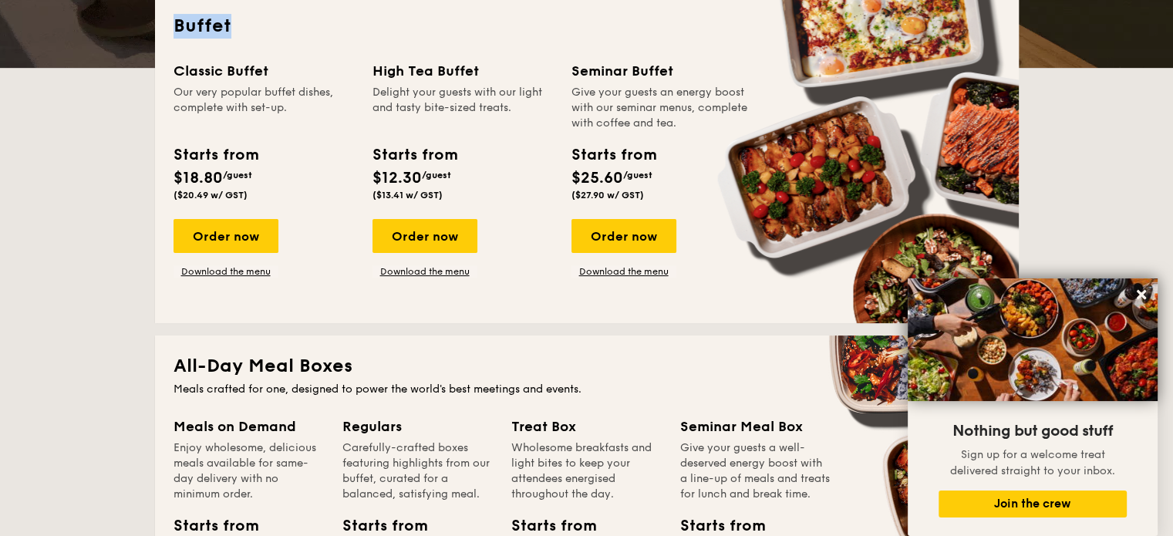
click at [210, 33] on h2 "Buffet" at bounding box center [587, 26] width 827 height 25
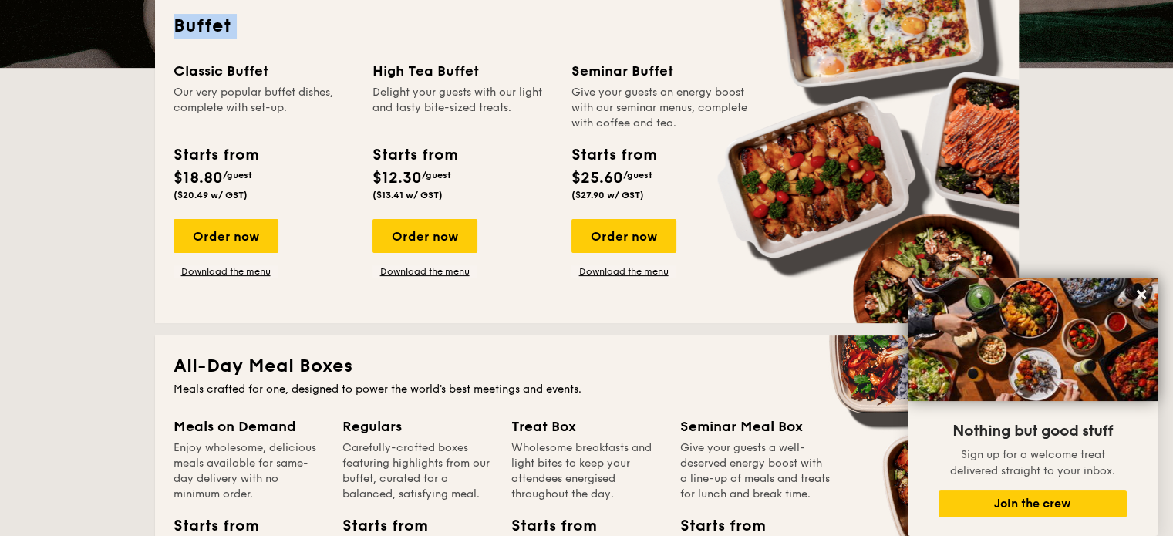
click at [210, 33] on h2 "Buffet" at bounding box center [587, 26] width 827 height 25
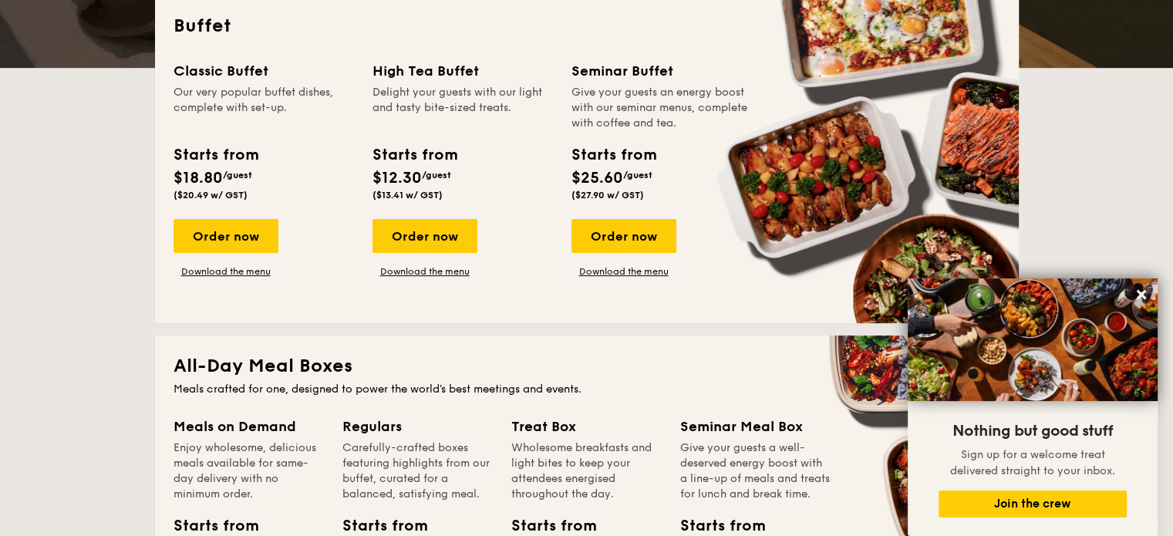
click at [221, 73] on div "Classic Buffet" at bounding box center [264, 71] width 180 height 22
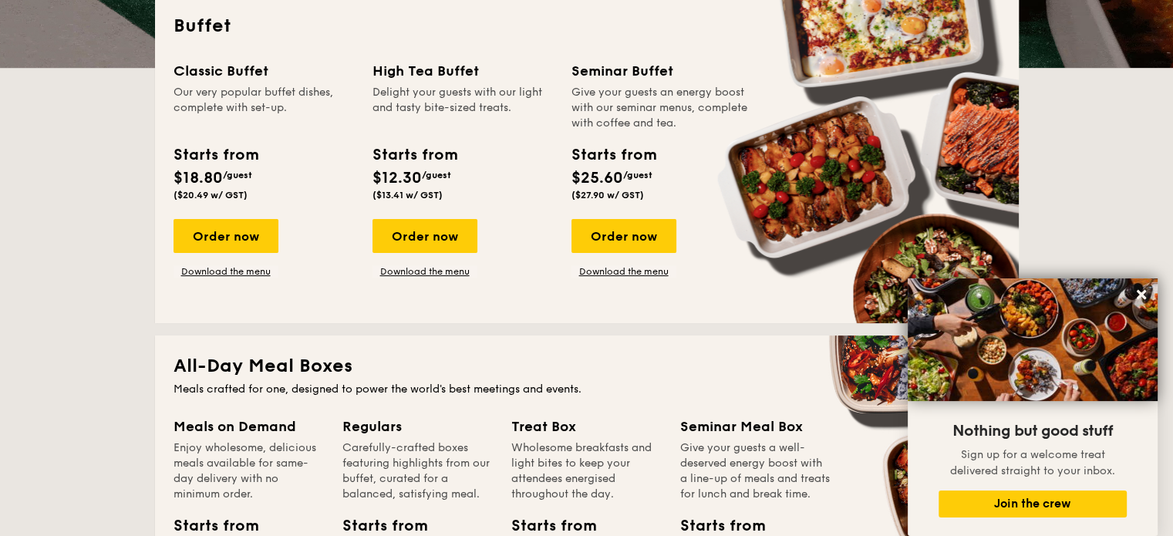
click at [221, 73] on div "Classic Buffet" at bounding box center [264, 71] width 180 height 22
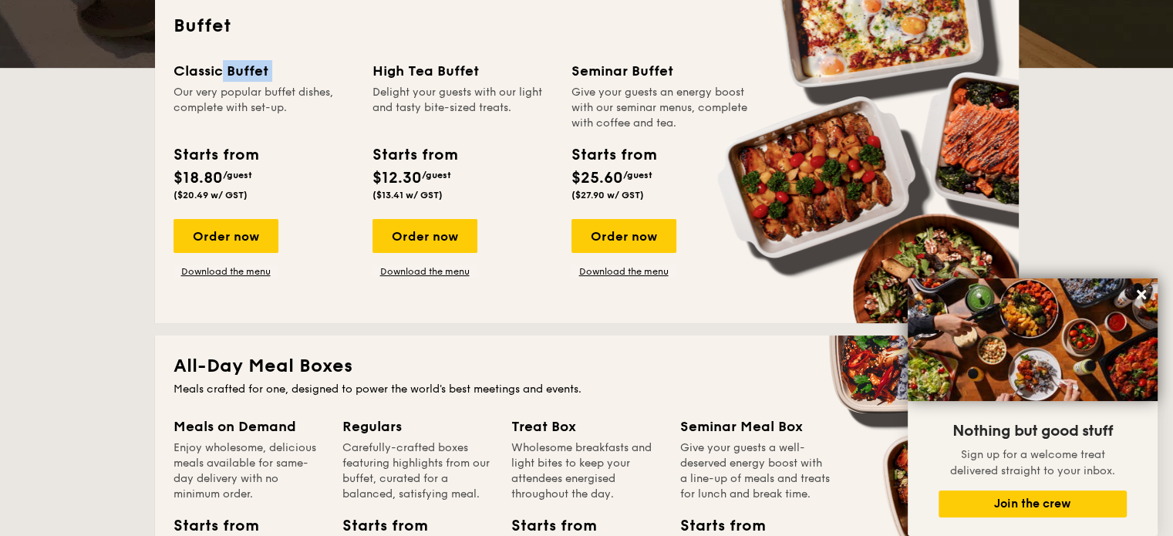
click at [221, 73] on div "Classic Buffet" at bounding box center [264, 71] width 180 height 22
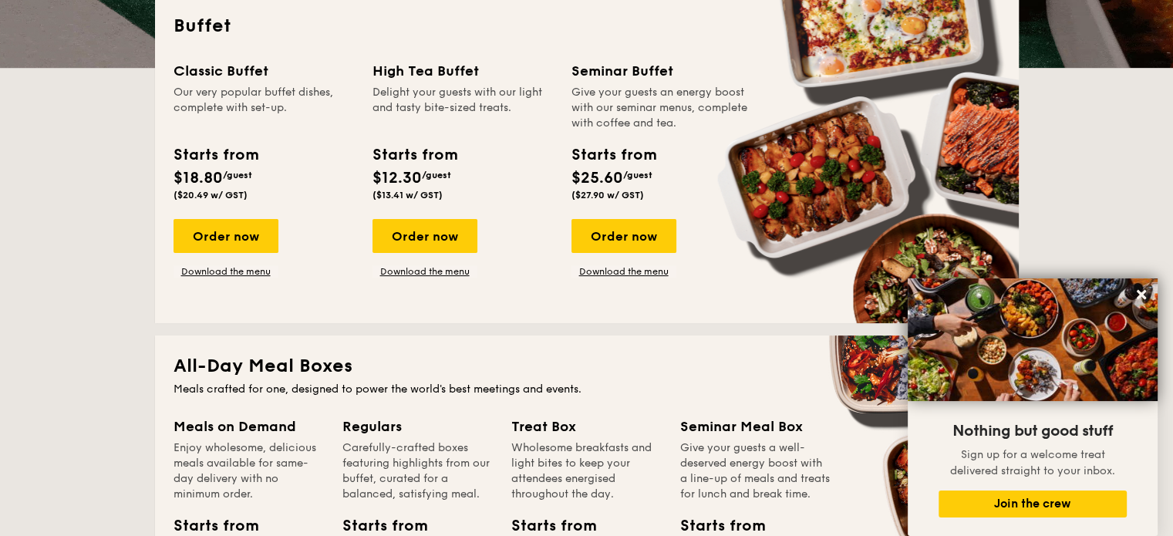
click at [235, 99] on div "Our very popular buffet dishes, complete with set-up." at bounding box center [264, 108] width 180 height 46
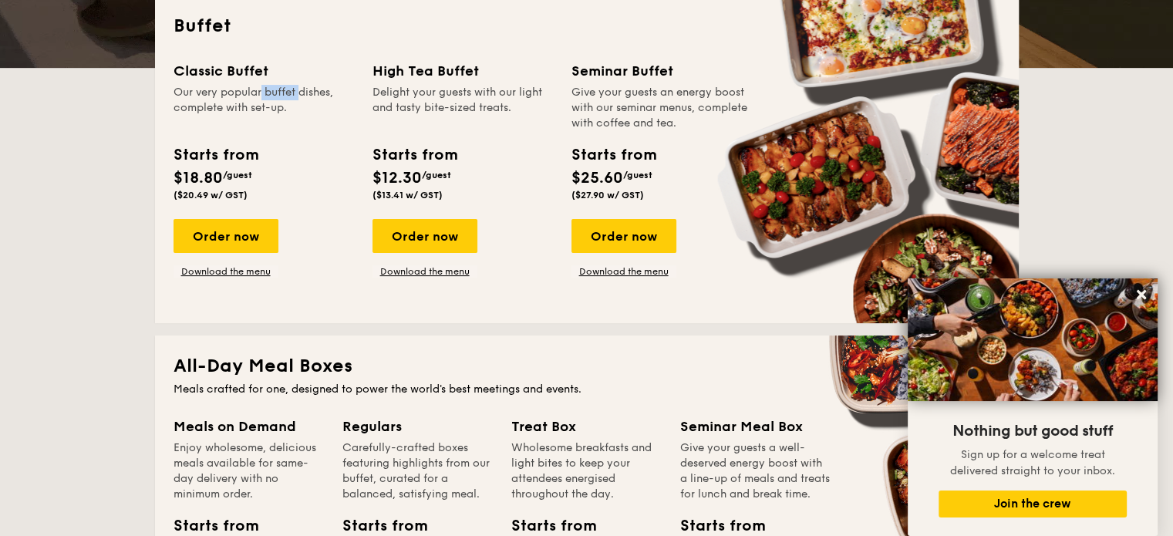
click at [235, 99] on div "Our very popular buffet dishes, complete with set-up." at bounding box center [264, 108] width 180 height 46
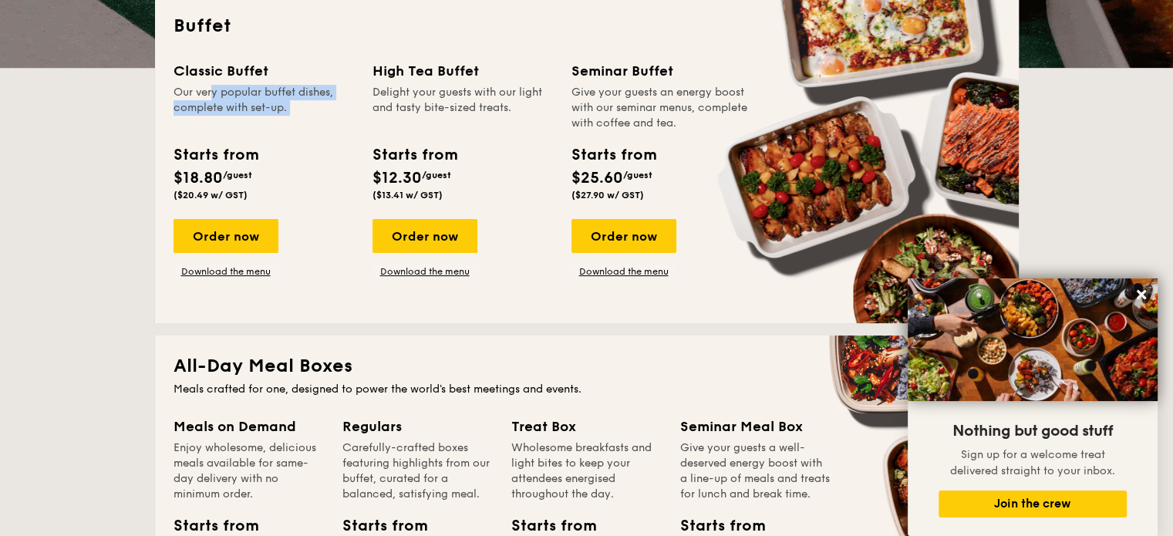
click at [235, 99] on div "Our very popular buffet dishes, complete with set-up." at bounding box center [264, 108] width 180 height 46
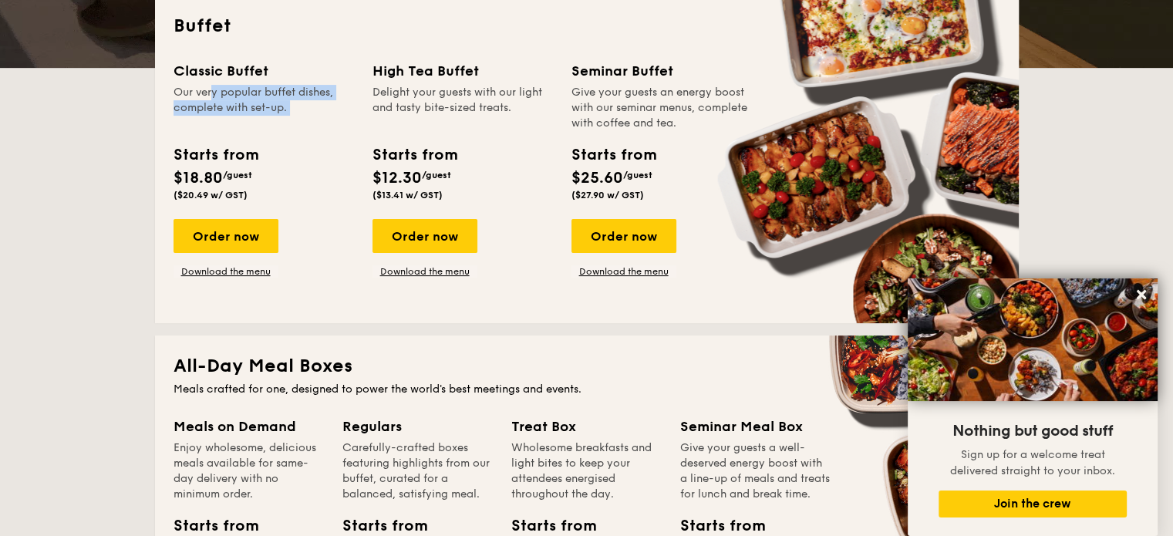
click at [302, 116] on div "Our very popular buffet dishes, complete with set-up." at bounding box center [264, 108] width 180 height 46
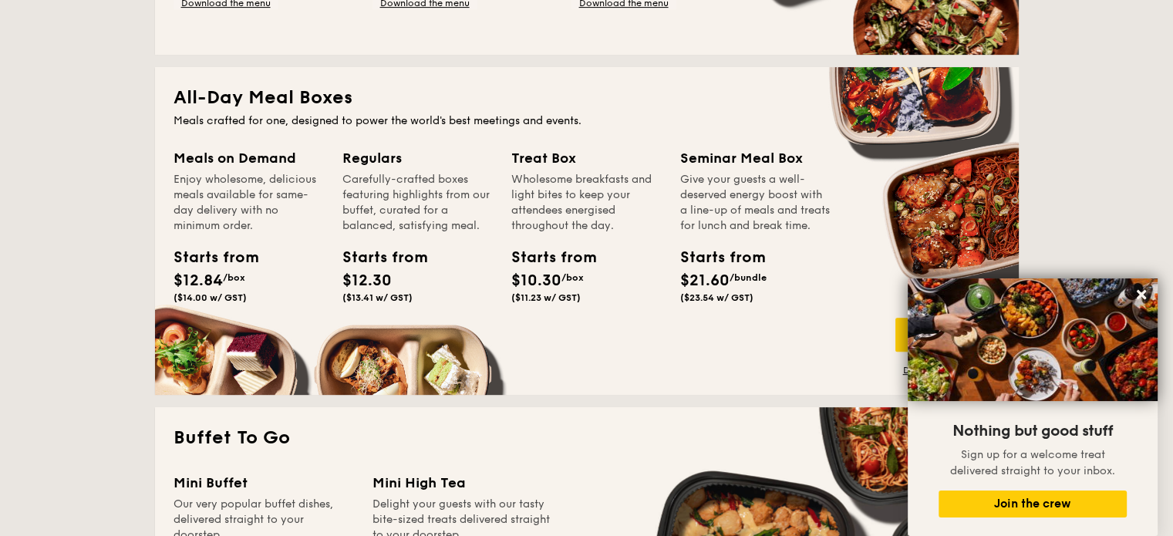
scroll to position [634, 0]
